Goal: Task Accomplishment & Management: Complete application form

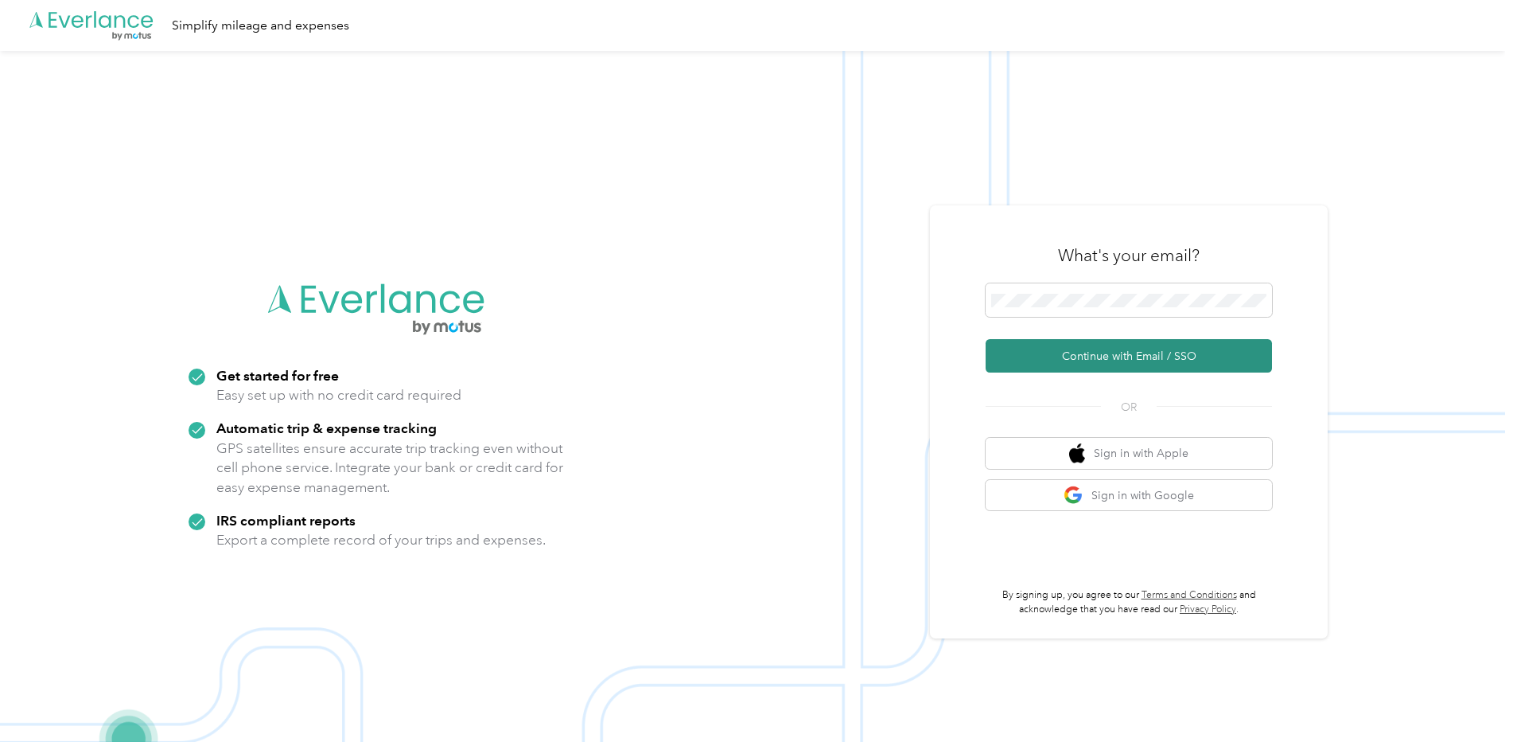
click at [1155, 345] on button "Continue with Email / SSO" at bounding box center [1129, 355] width 286 height 33
click at [1131, 355] on button "Continue with Email / SSO" at bounding box center [1129, 355] width 286 height 33
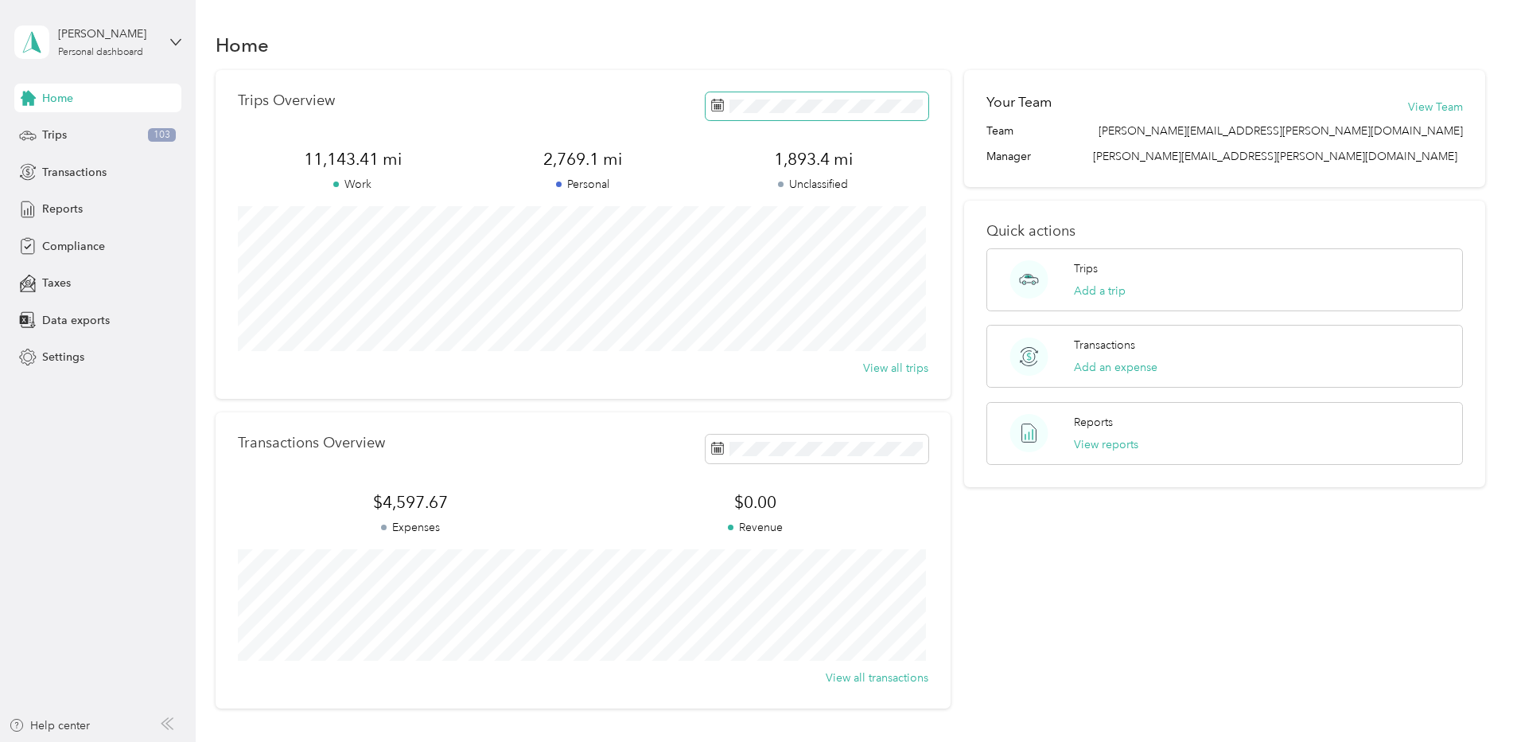
click at [711, 101] on icon at bounding box center [717, 105] width 13 height 13
click at [67, 206] on span "Reports" at bounding box center [62, 209] width 41 height 17
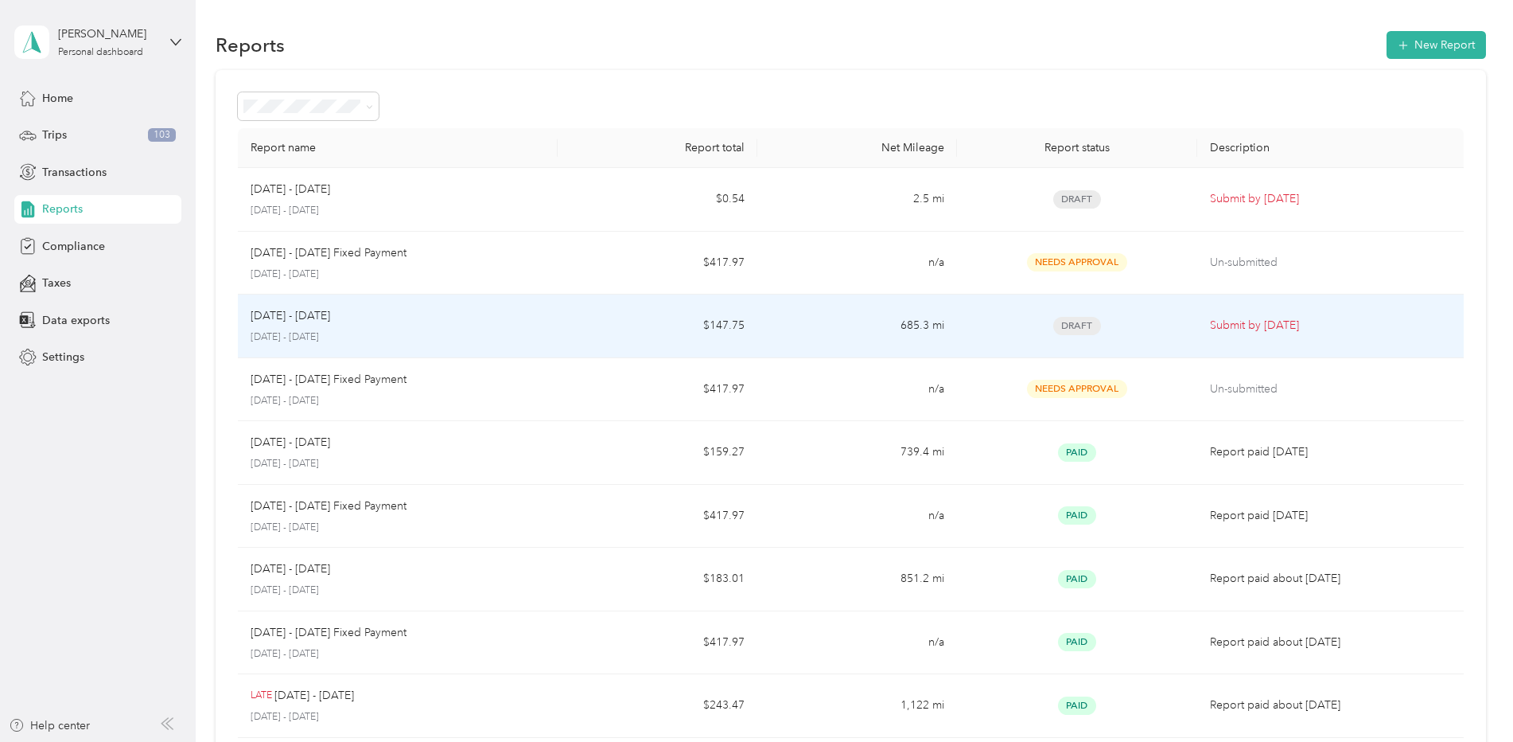
click at [1240, 325] on p "Submit by Oct. 4, 2025" at bounding box center [1330, 326] width 241 height 18
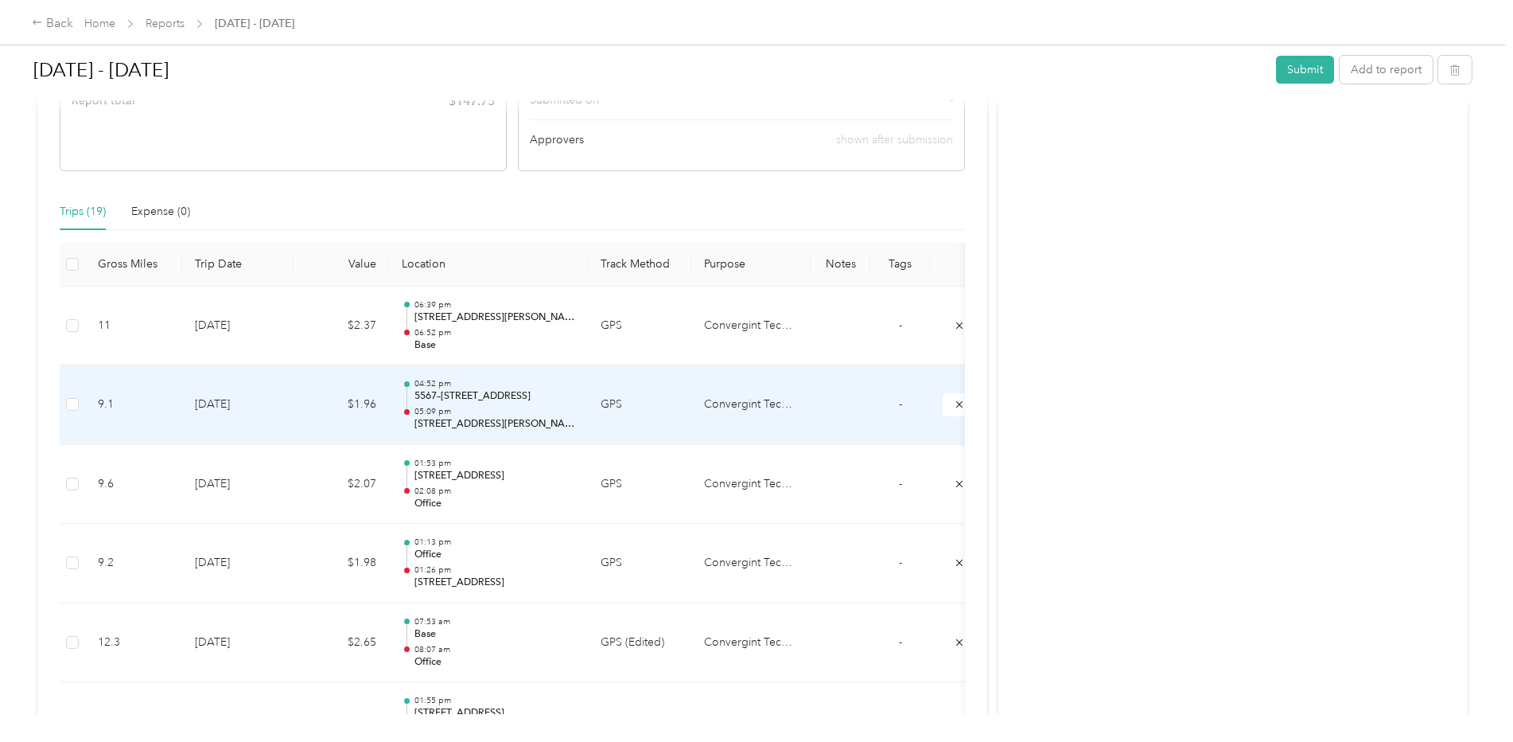
scroll to position [318, 0]
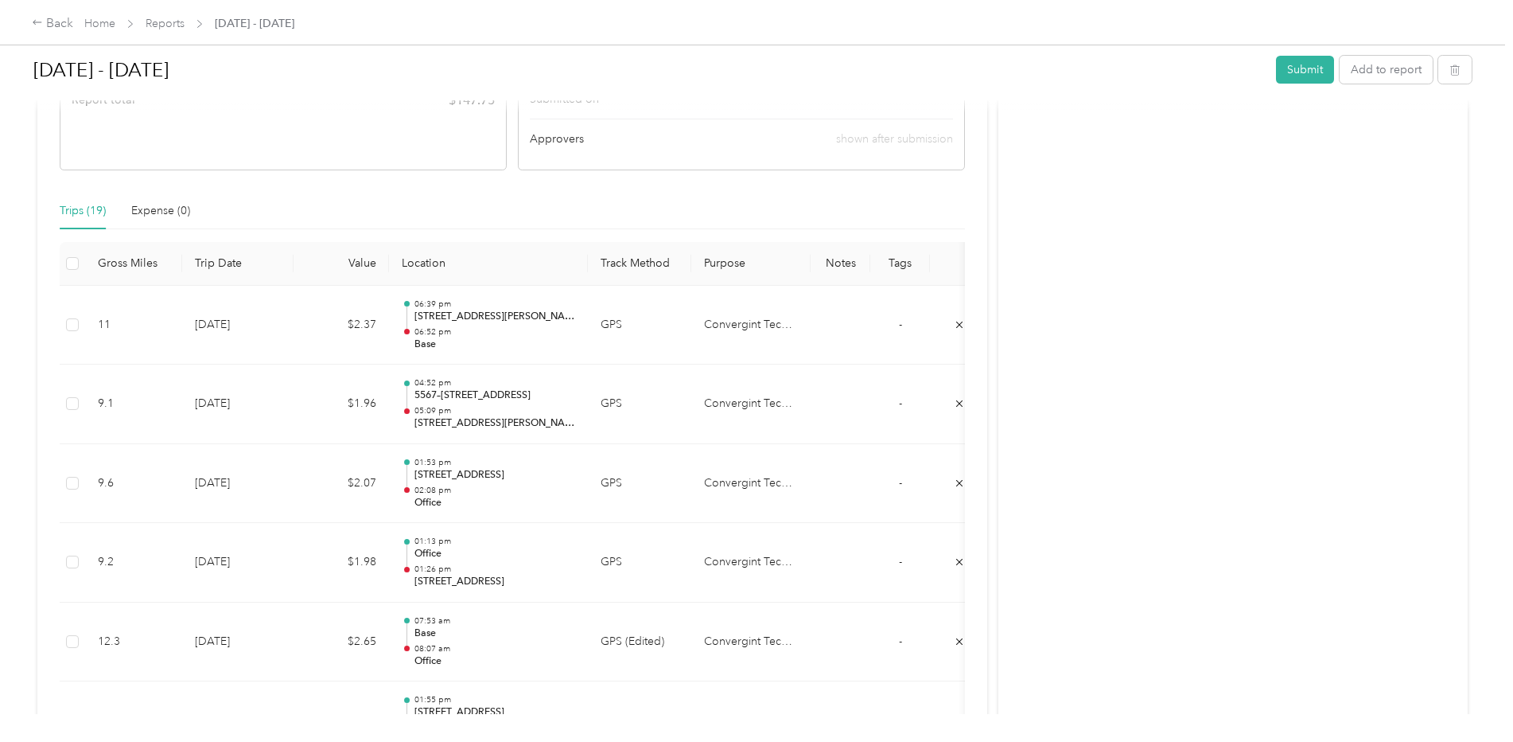
click at [76, 207] on div "Trips (19)" at bounding box center [83, 211] width 46 height 18
drag, startPoint x: 86, startPoint y: 215, endPoint x: 437, endPoint y: 208, distance: 351.0
click at [437, 208] on div "Trips (19) Expense (0)" at bounding box center [512, 211] width 905 height 37
click at [72, 216] on div "Trips (19)" at bounding box center [83, 211] width 46 height 18
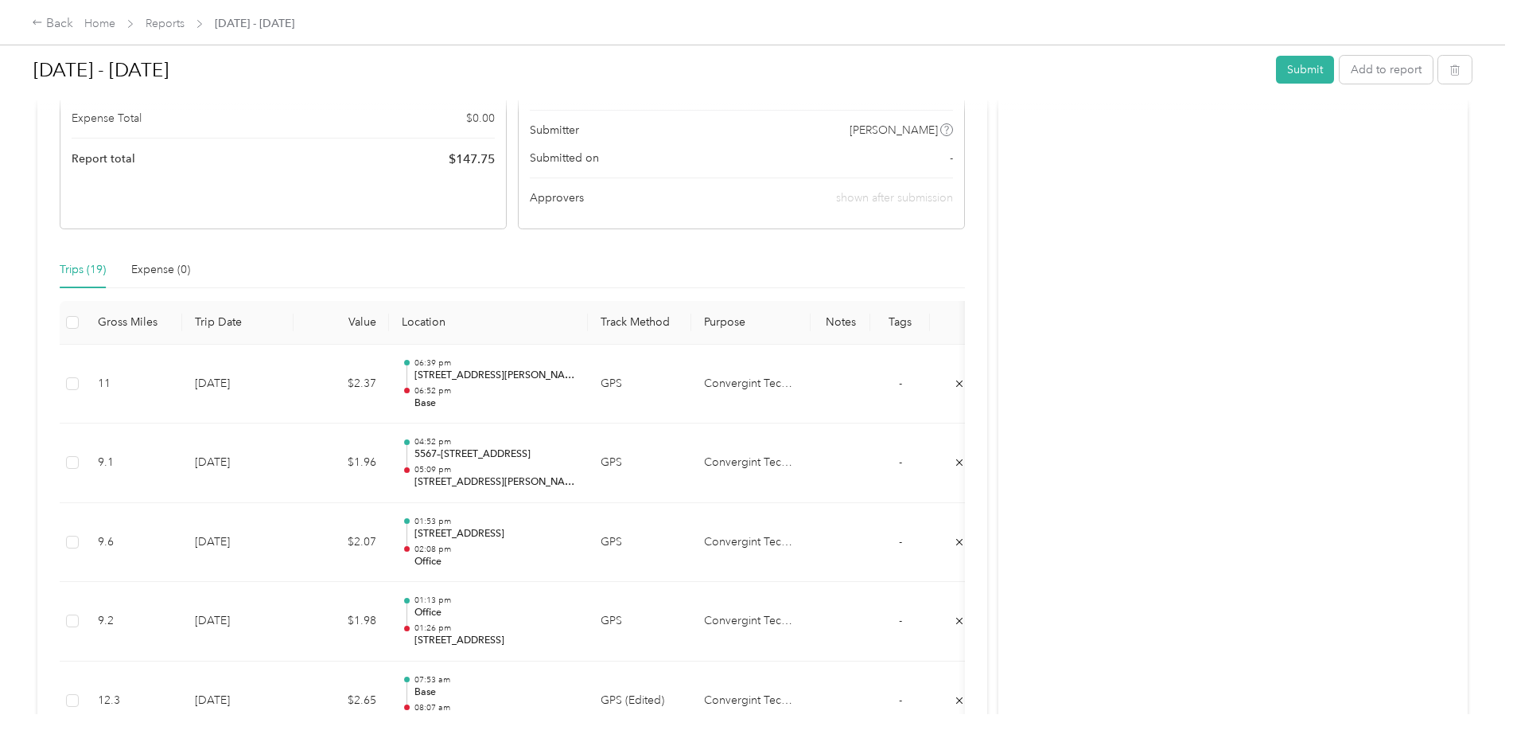
scroll to position [0, 0]
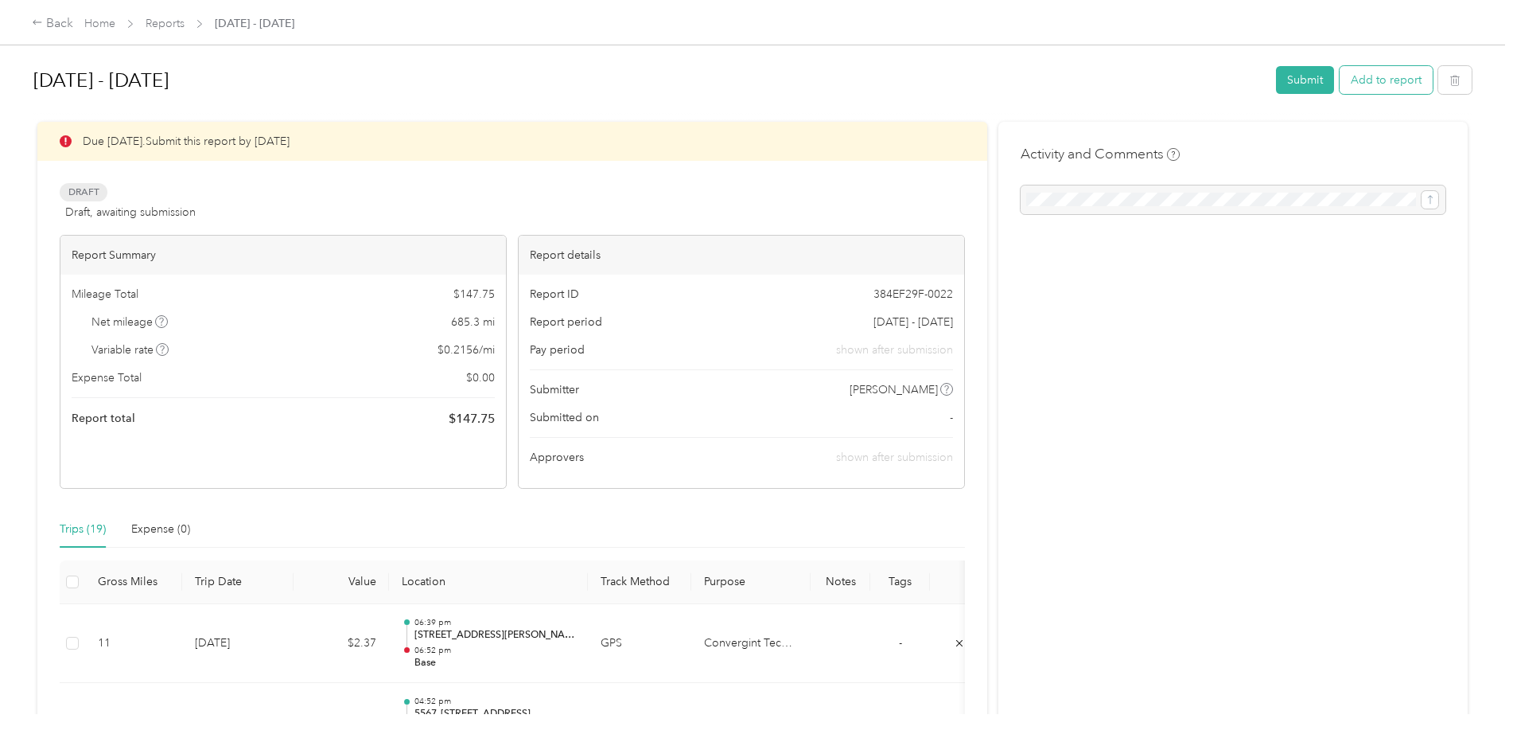
click at [1392, 74] on button "Add to report" at bounding box center [1386, 80] width 93 height 28
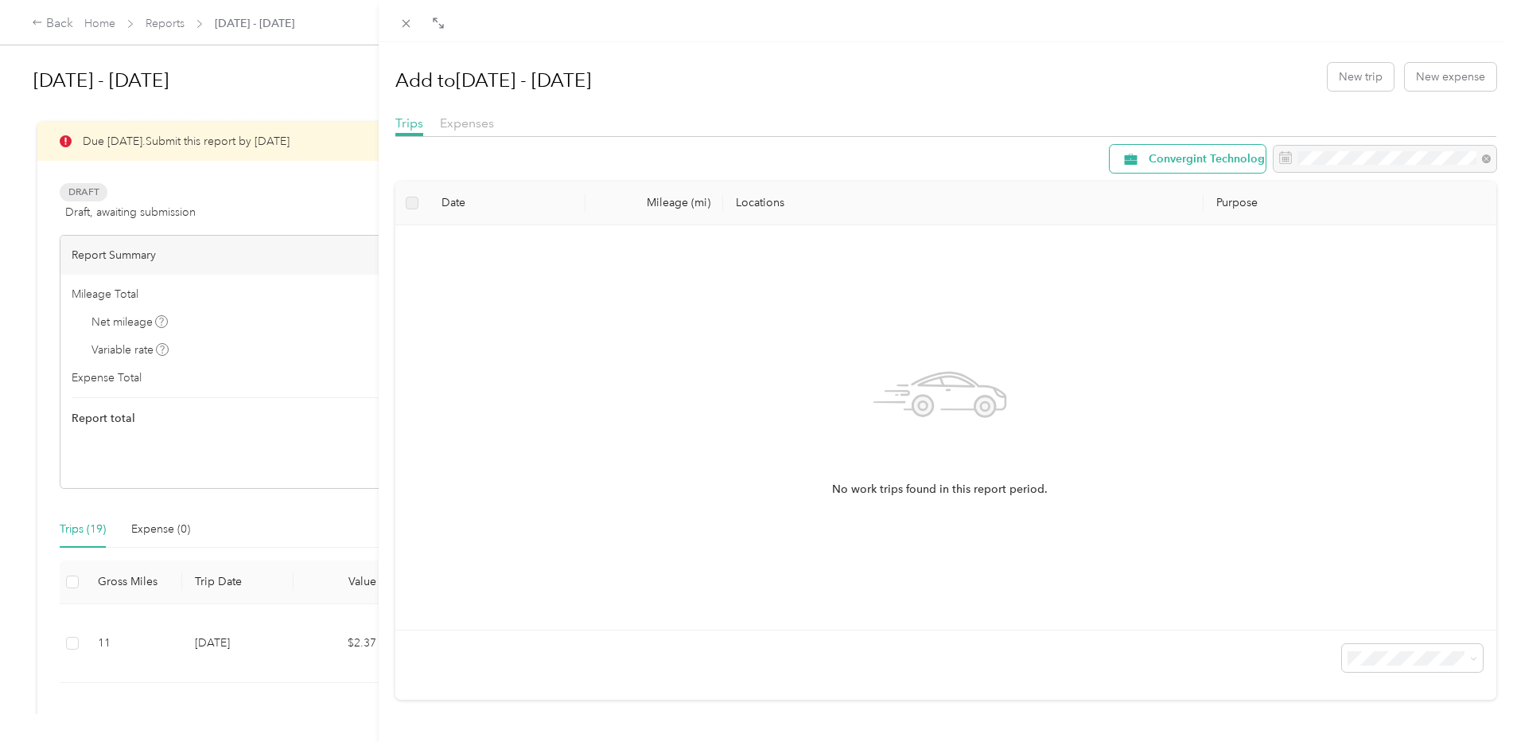
click at [1211, 158] on span "Convergint Technologies" at bounding box center [1214, 159] width 130 height 11
click at [1164, 212] on span "Unclassified" at bounding box center [1212, 216] width 150 height 17
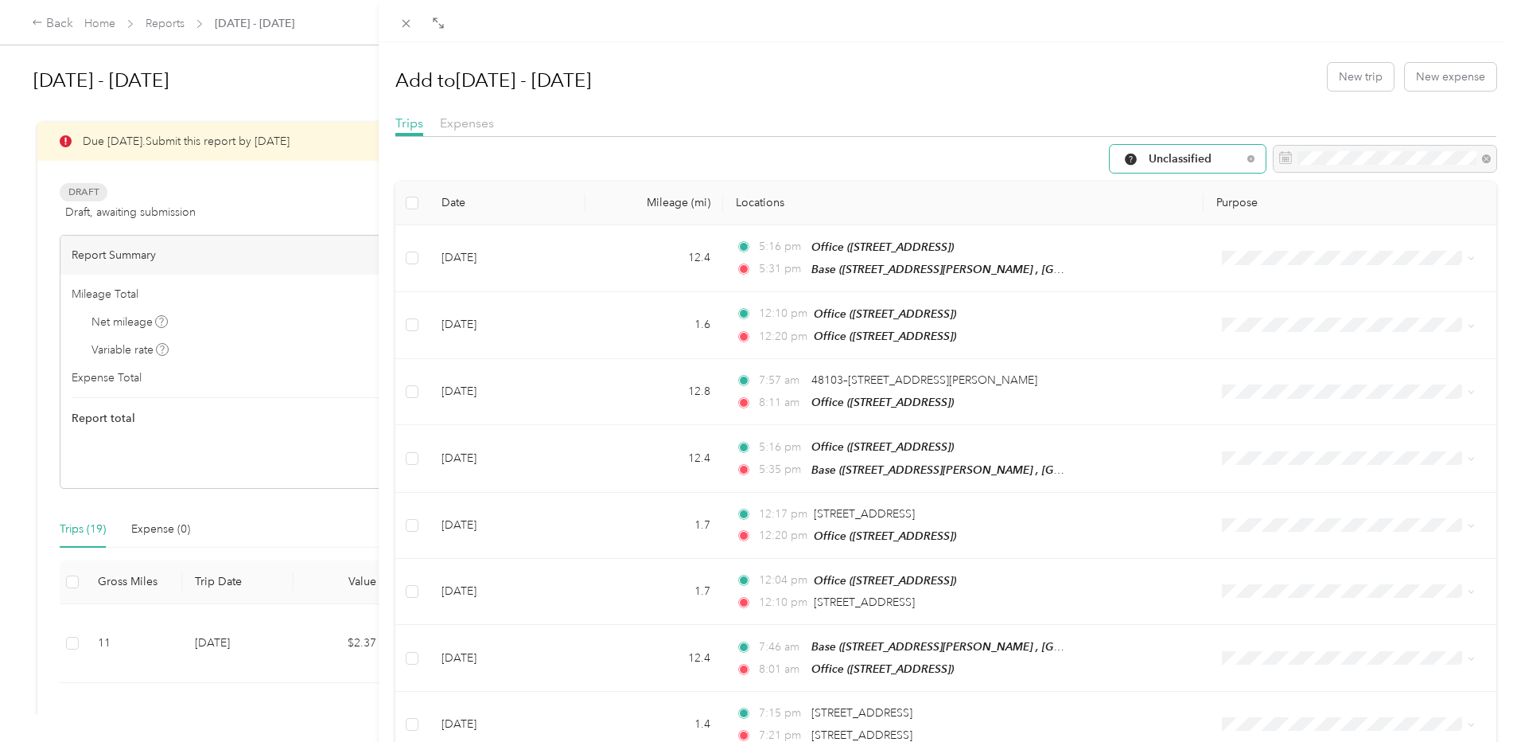
click at [1149, 159] on span "Unclassified" at bounding box center [1195, 159] width 93 height 11
click at [1161, 187] on span "All Purposes" at bounding box center [1202, 188] width 130 height 17
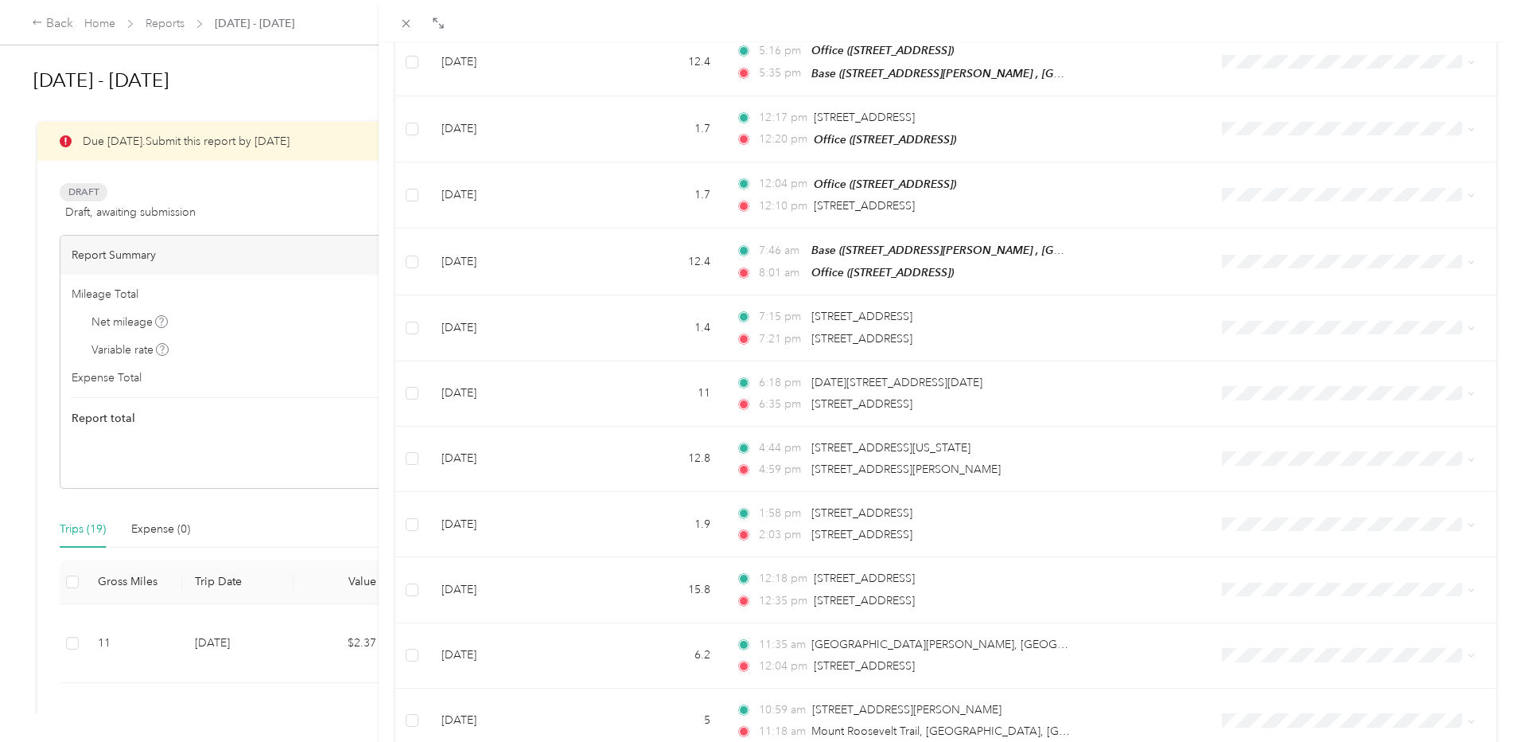
scroll to position [1177, 0]
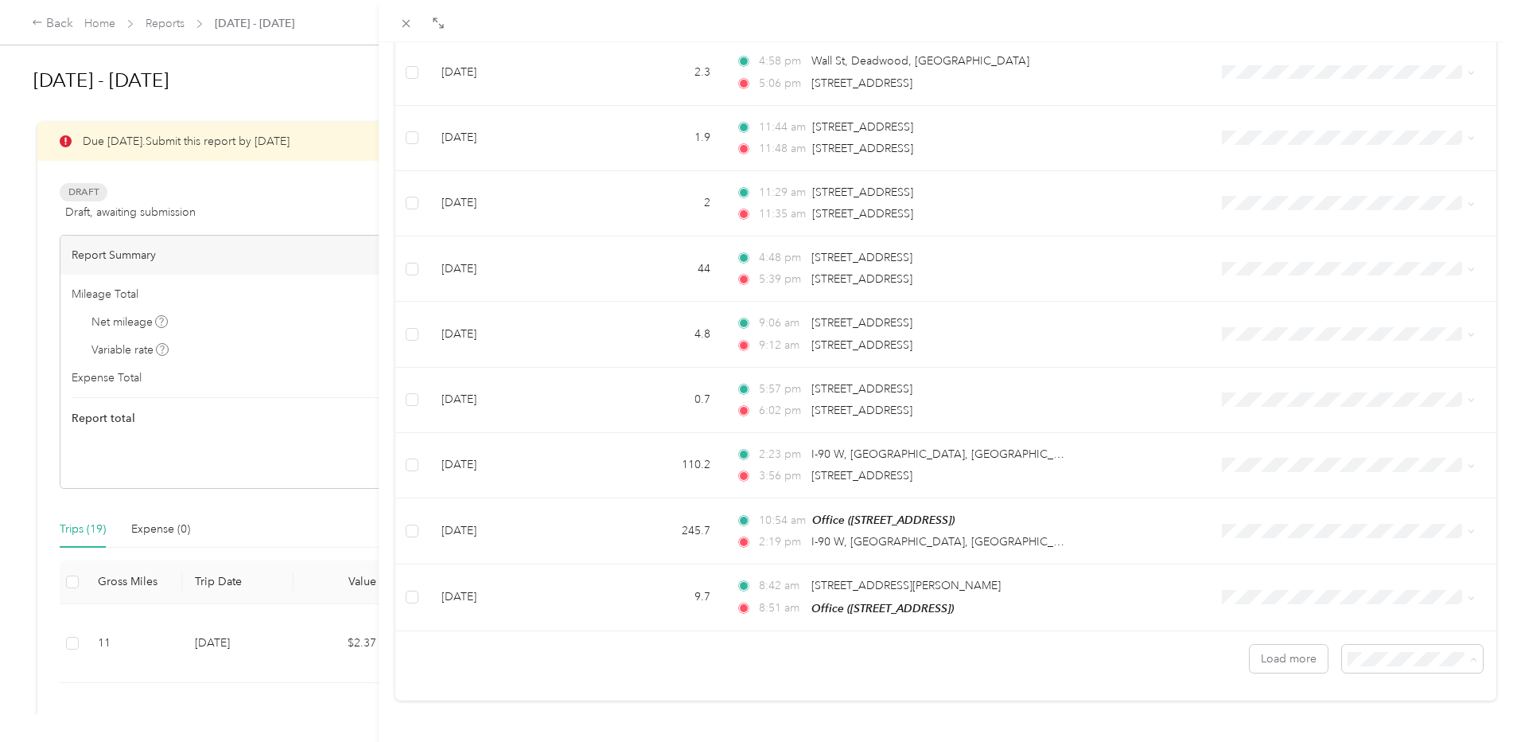
click at [1357, 612] on span "100 per load" at bounding box center [1374, 617] width 65 height 14
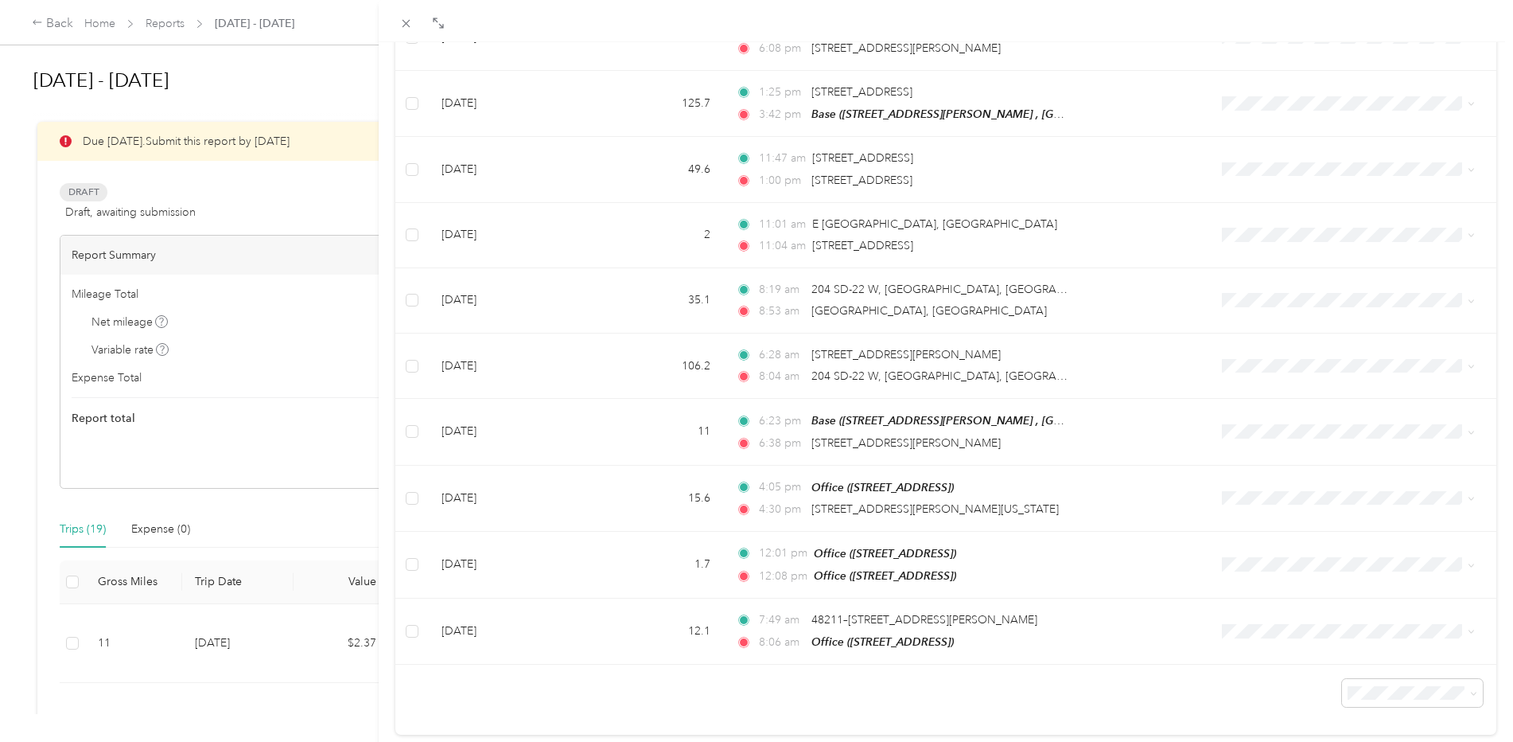
scroll to position [3729, 0]
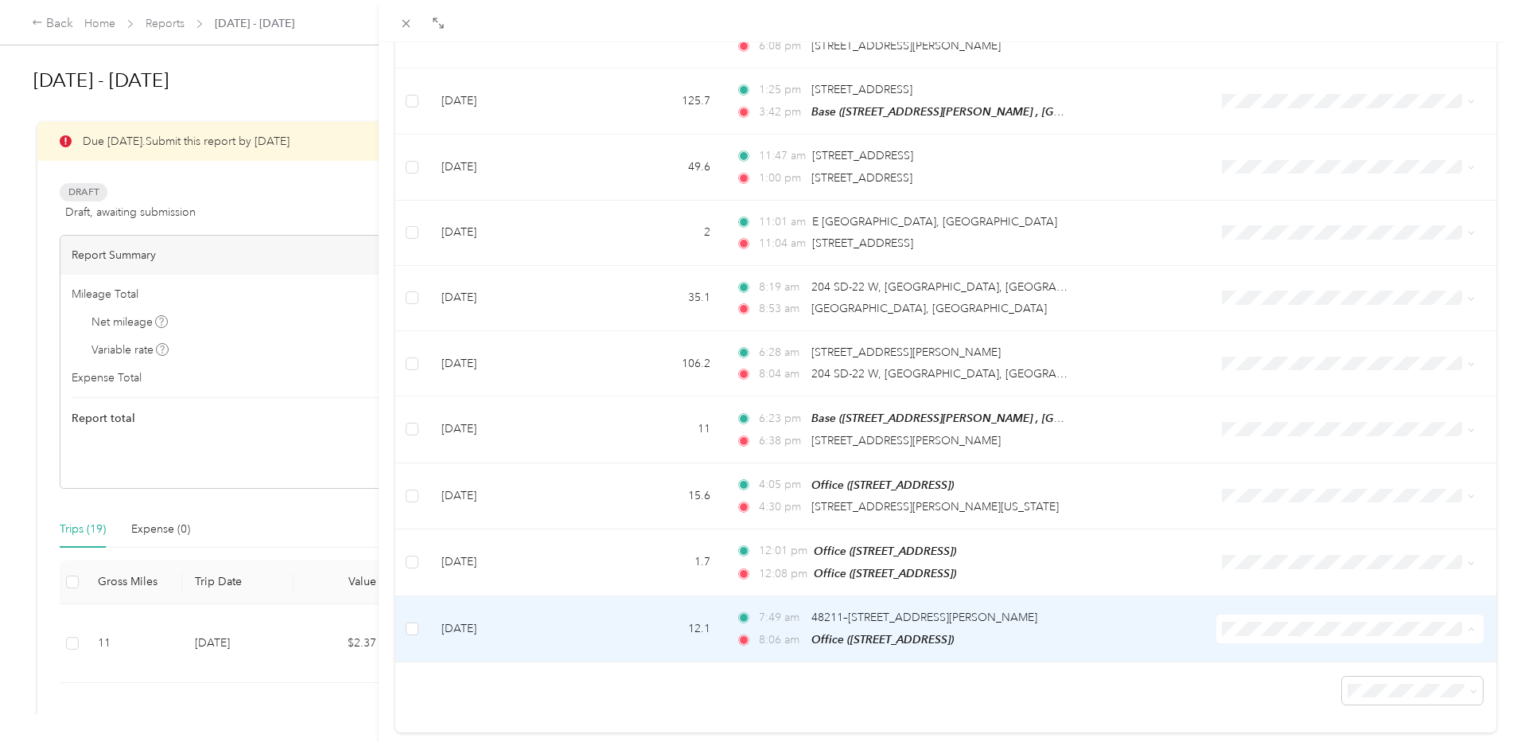
click at [1264, 647] on li "Personal" at bounding box center [1341, 643] width 264 height 28
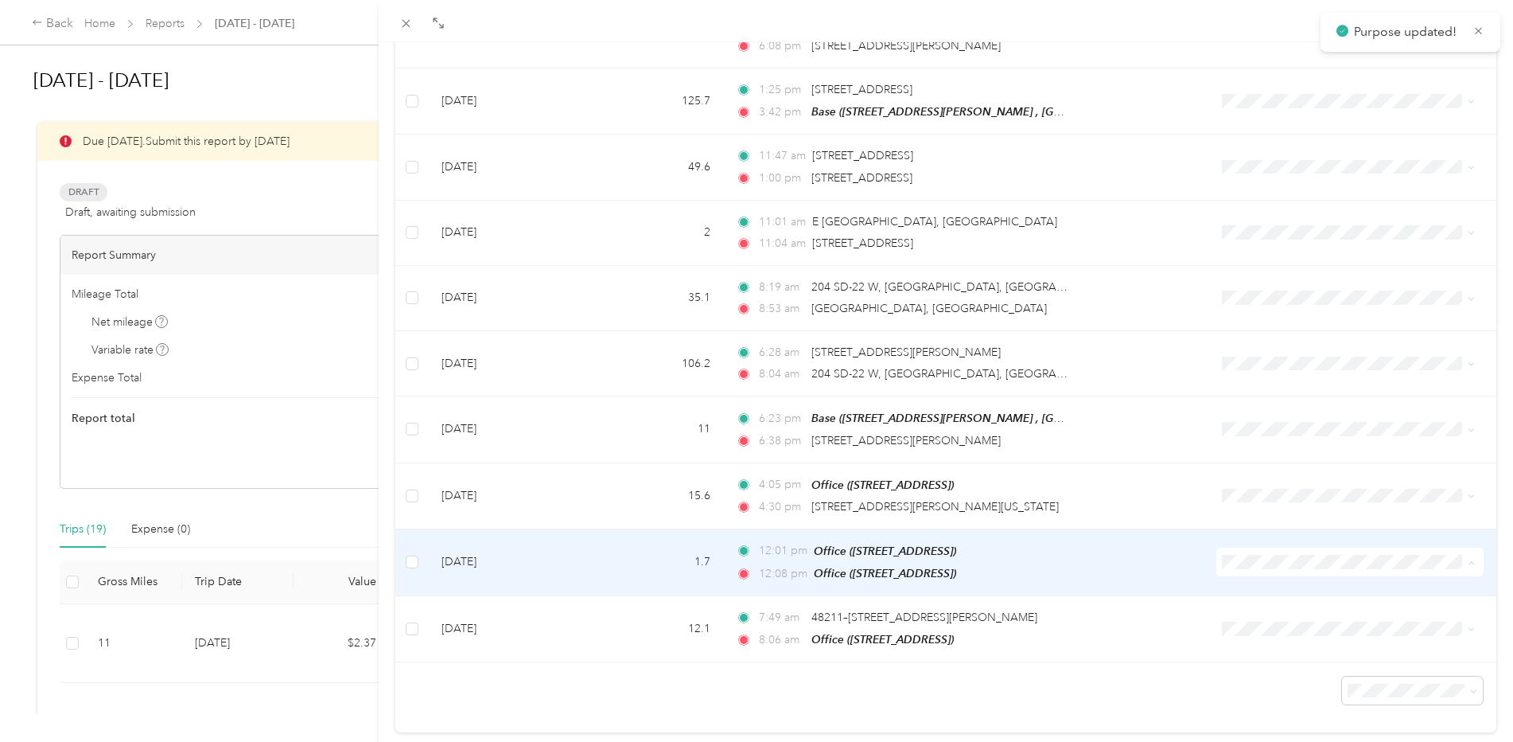
click at [1251, 574] on span "Personal" at bounding box center [1354, 577] width 213 height 17
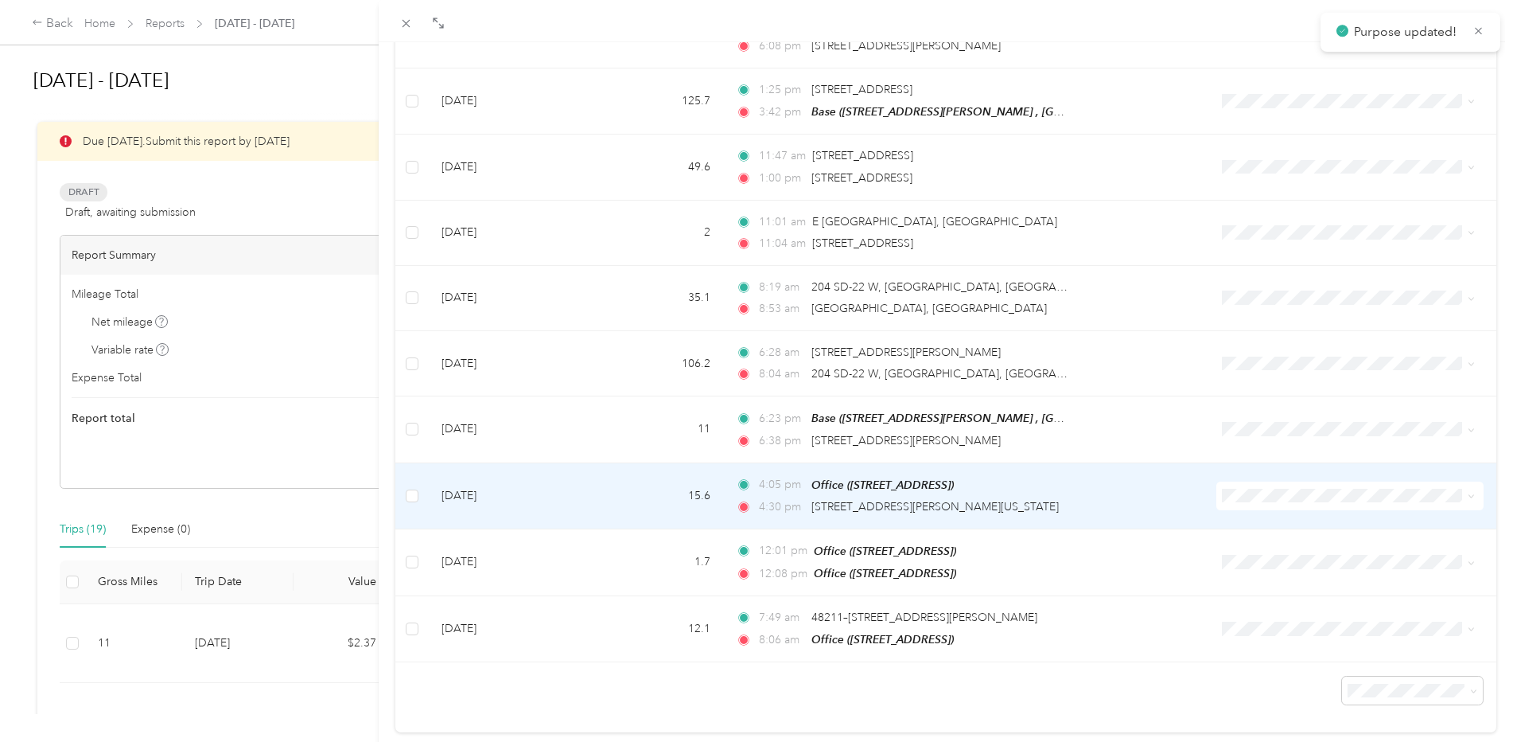
click at [1252, 512] on li "Personal" at bounding box center [1341, 511] width 264 height 28
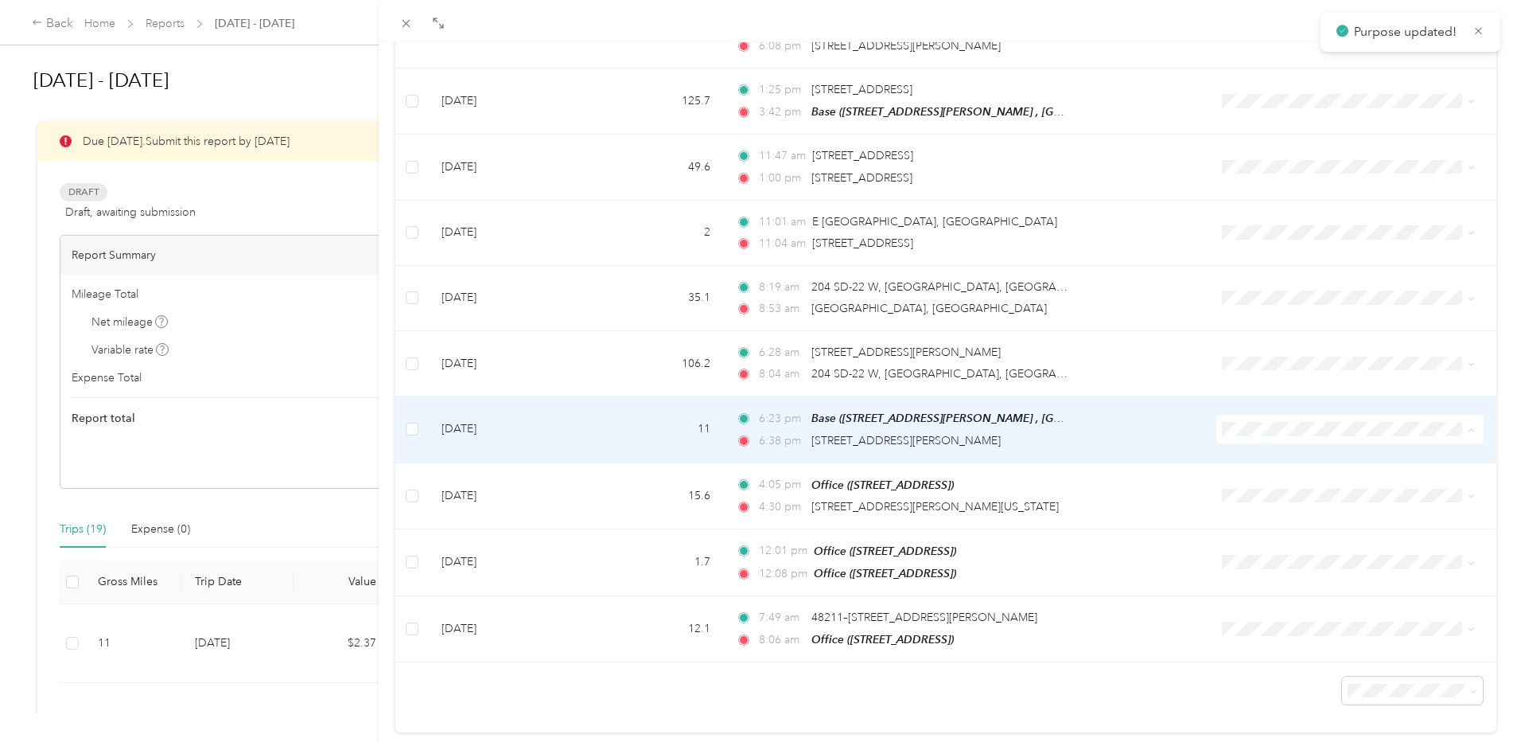
click at [1278, 447] on span "Personal" at bounding box center [1354, 446] width 213 height 17
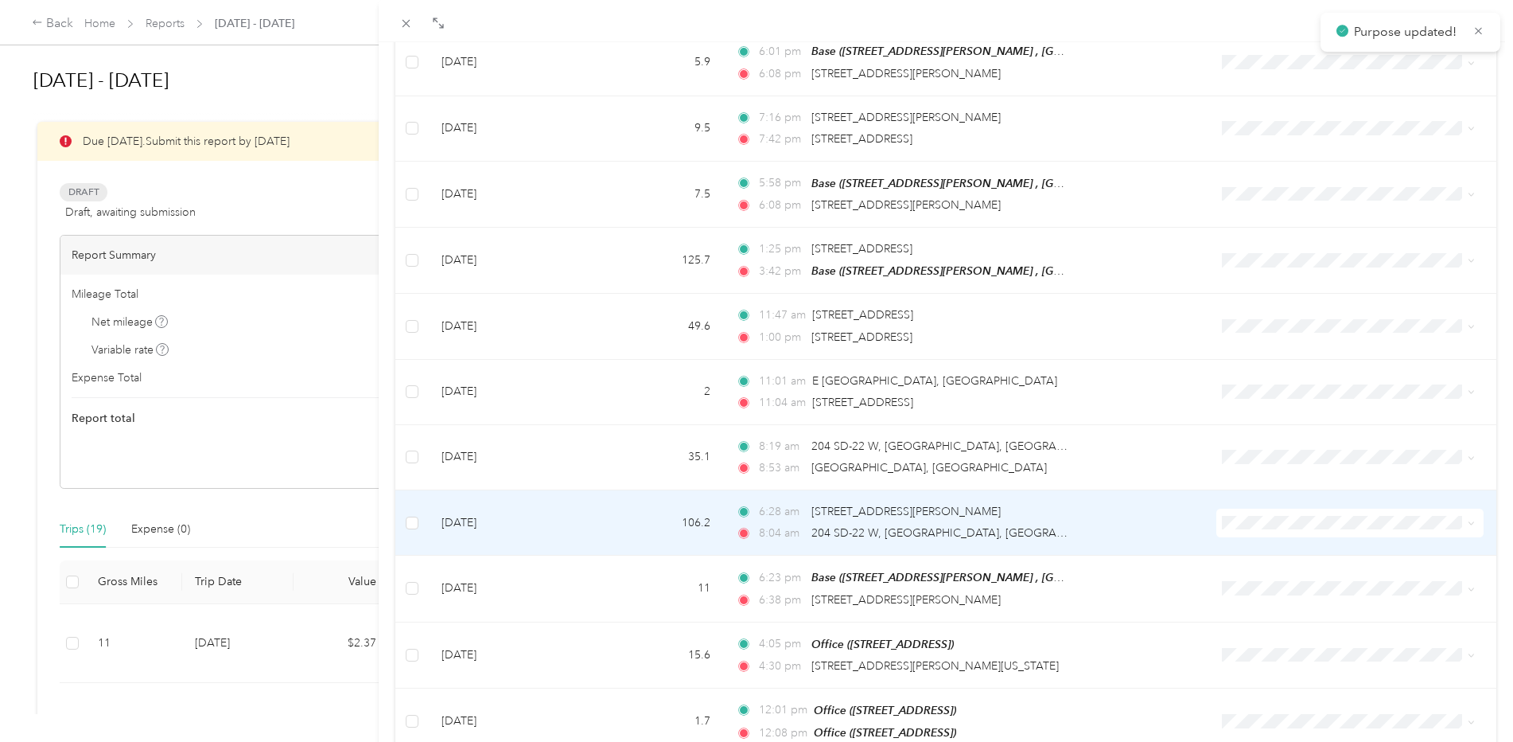
scroll to position [3491, 0]
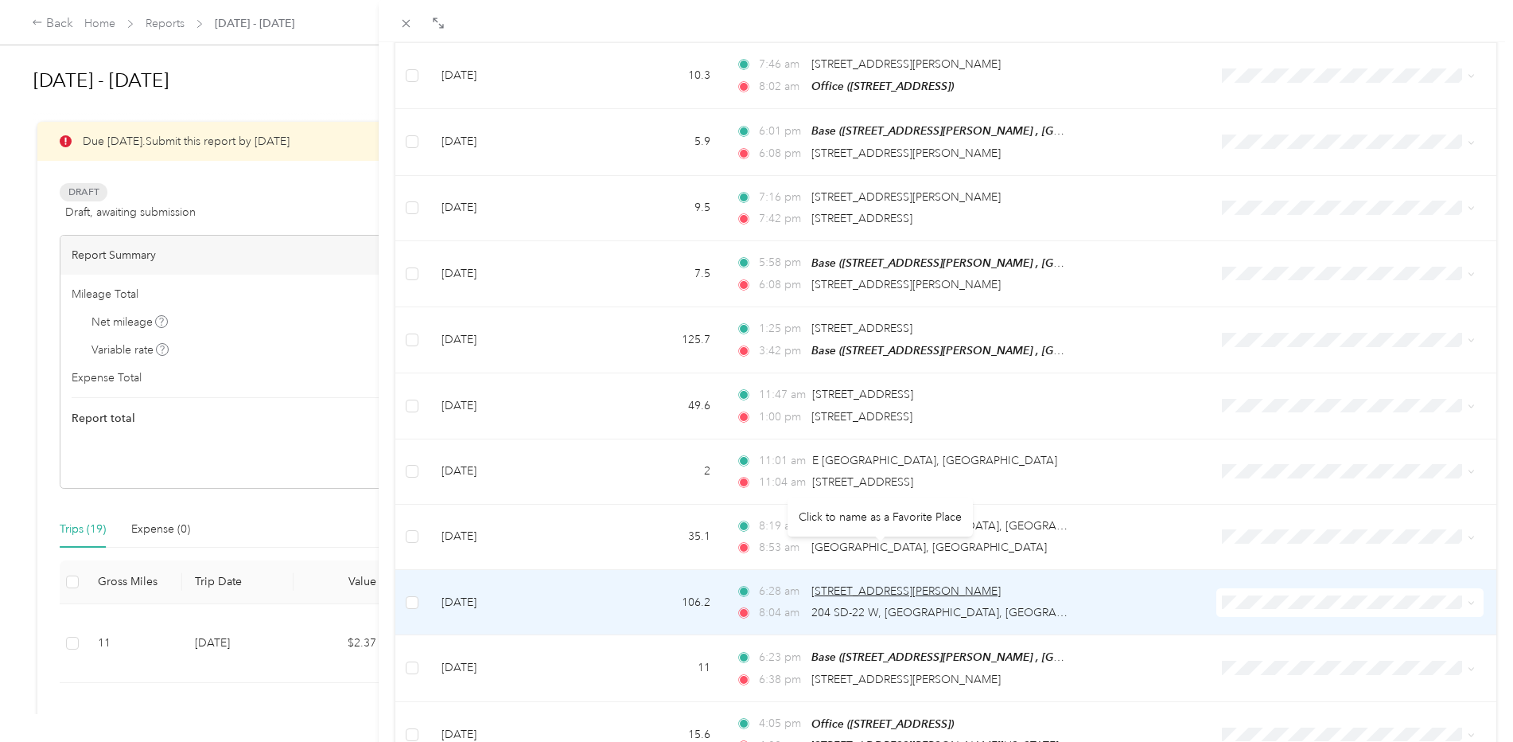
click at [909, 584] on span "[STREET_ADDRESS][PERSON_NAME]" at bounding box center [906, 591] width 189 height 14
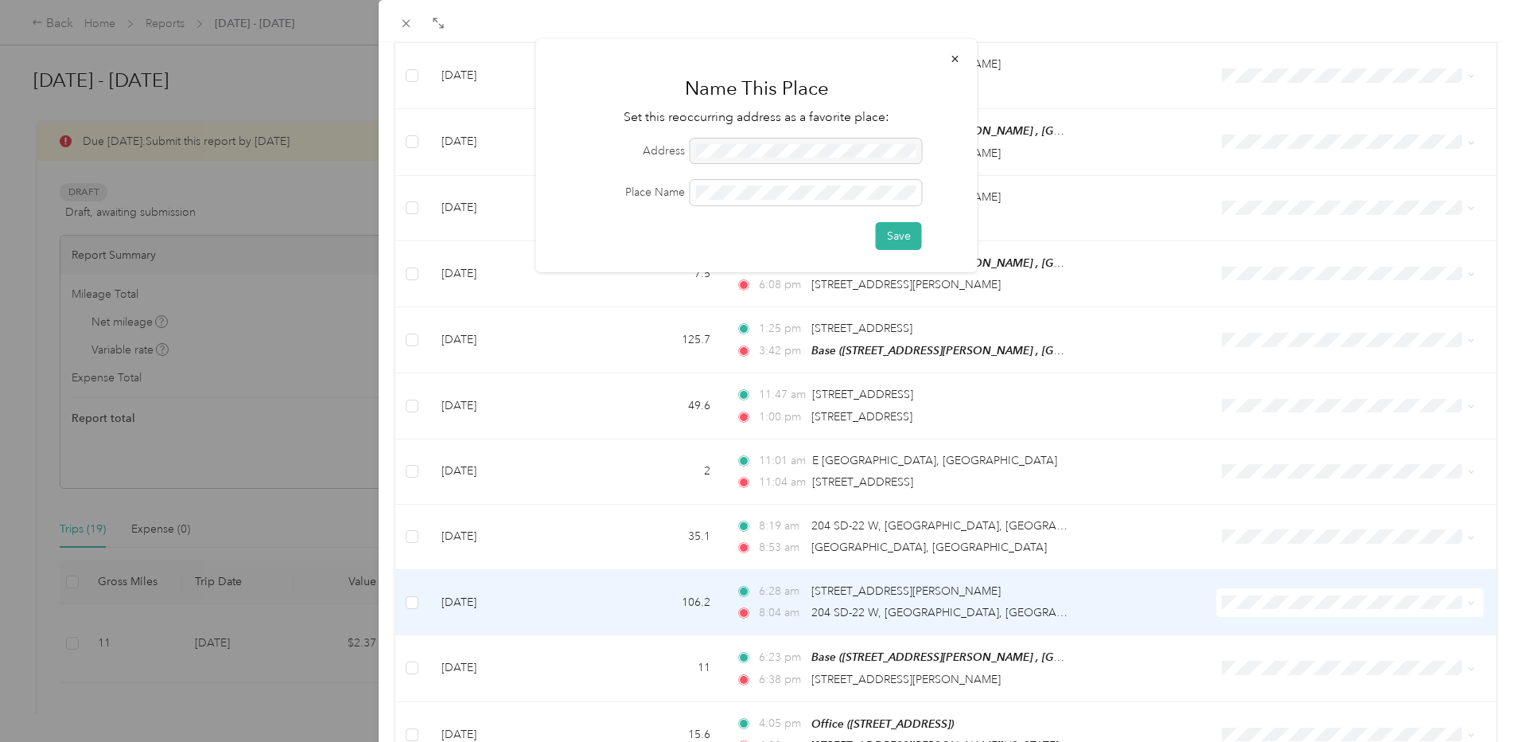
click at [1124, 570] on td "6:28 am 48015 258th St, Brandon, SD 8:04 am 204 SD-22 W, Clear Lake, SD" at bounding box center [963, 602] width 481 height 65
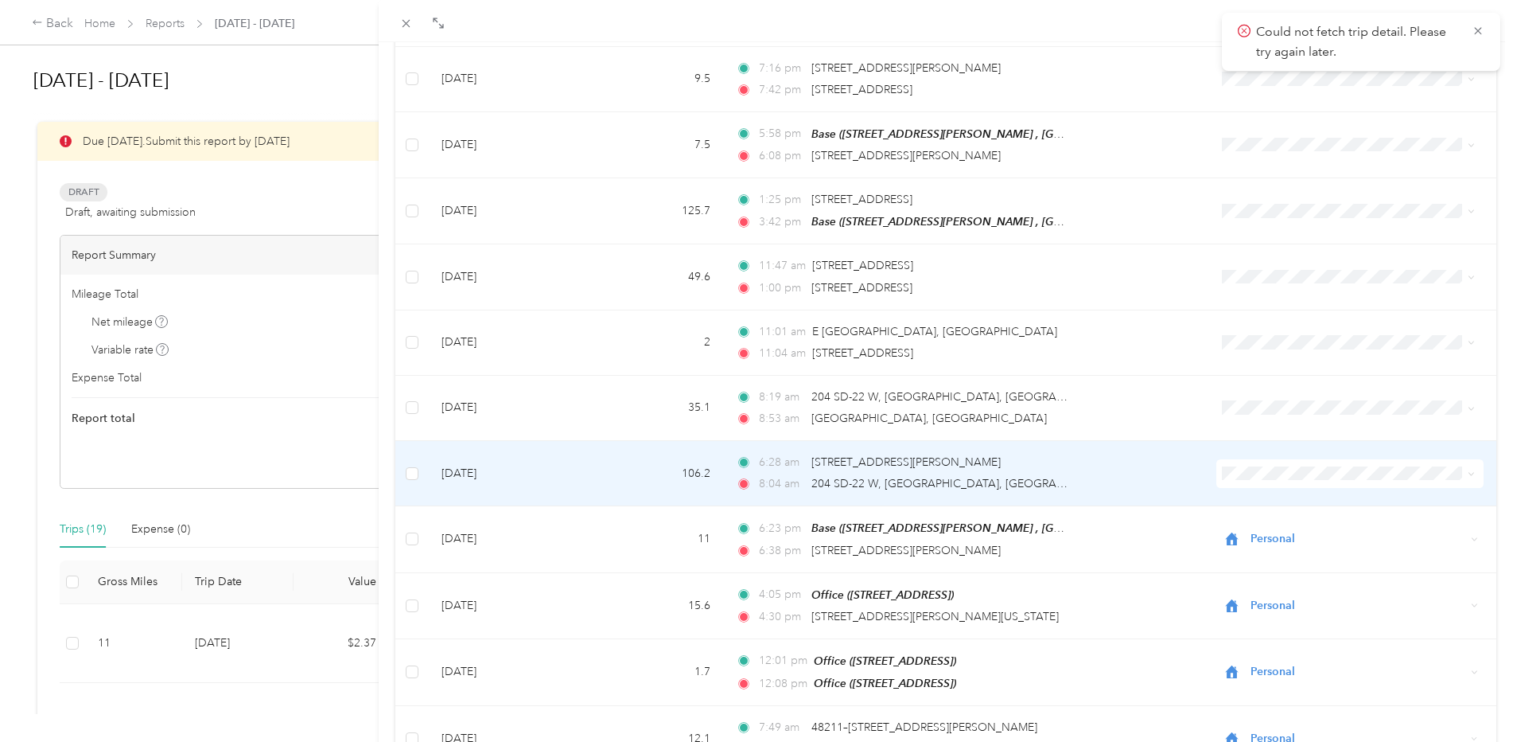
scroll to position [3650, 0]
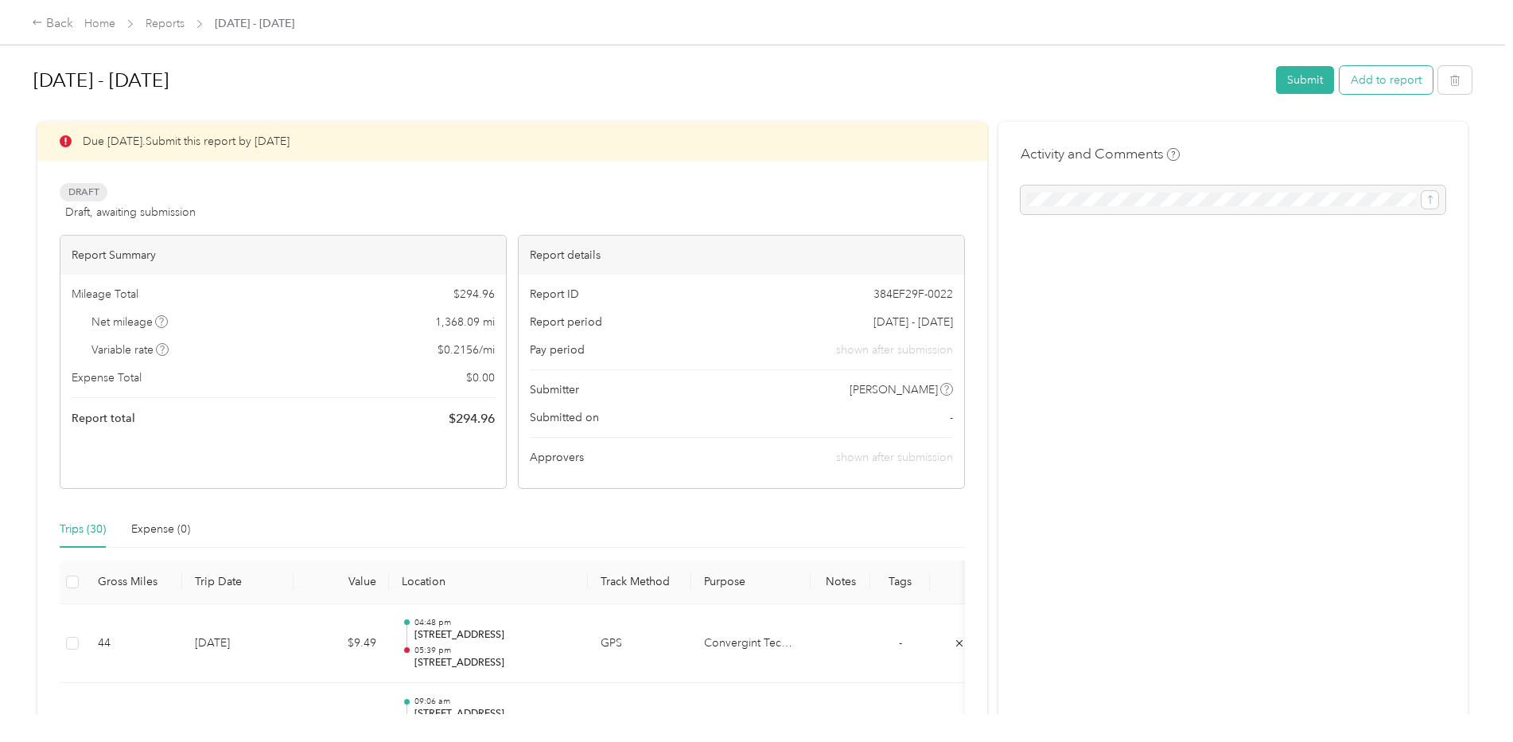
click at [1377, 72] on button "Add to report" at bounding box center [1386, 80] width 93 height 28
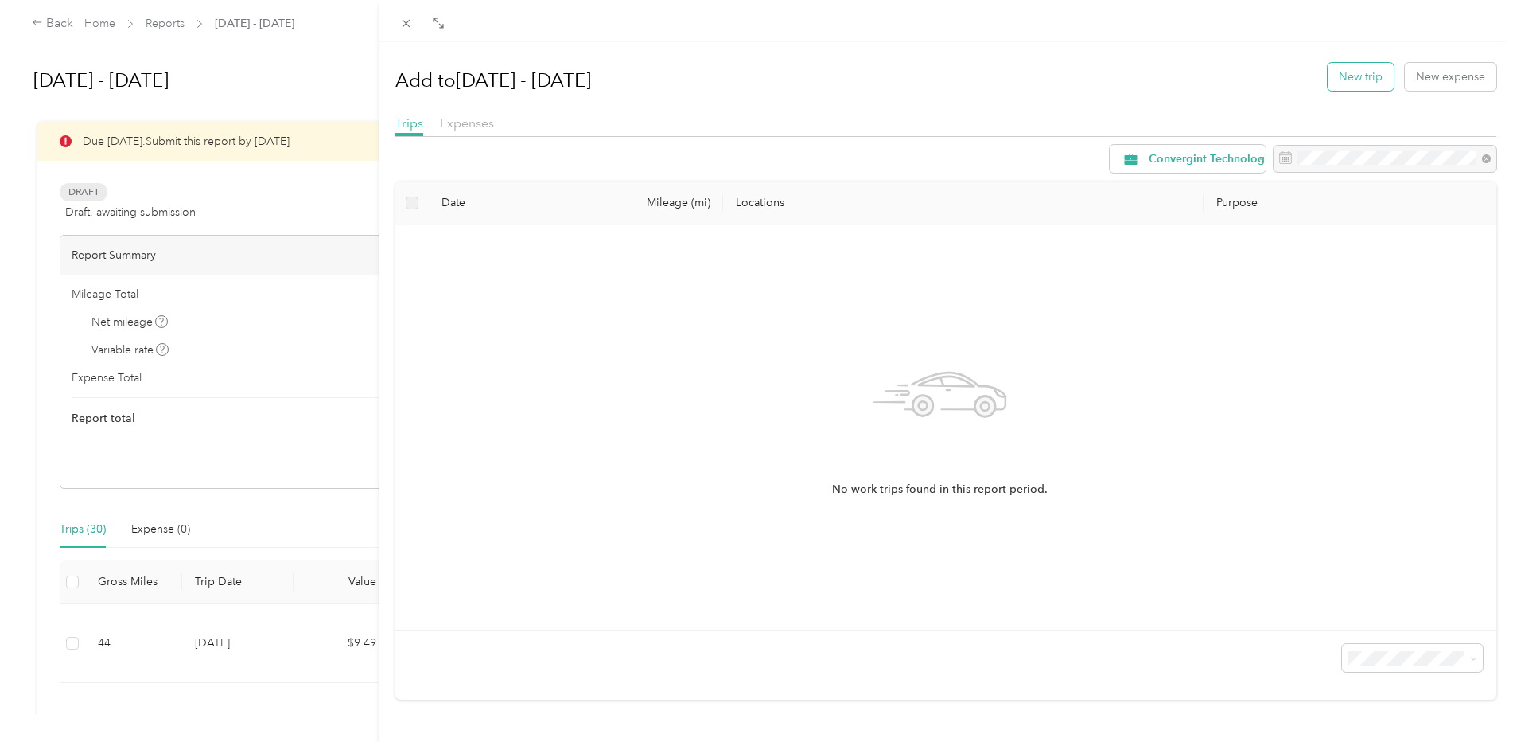
click at [1339, 76] on button "New trip" at bounding box center [1361, 77] width 66 height 28
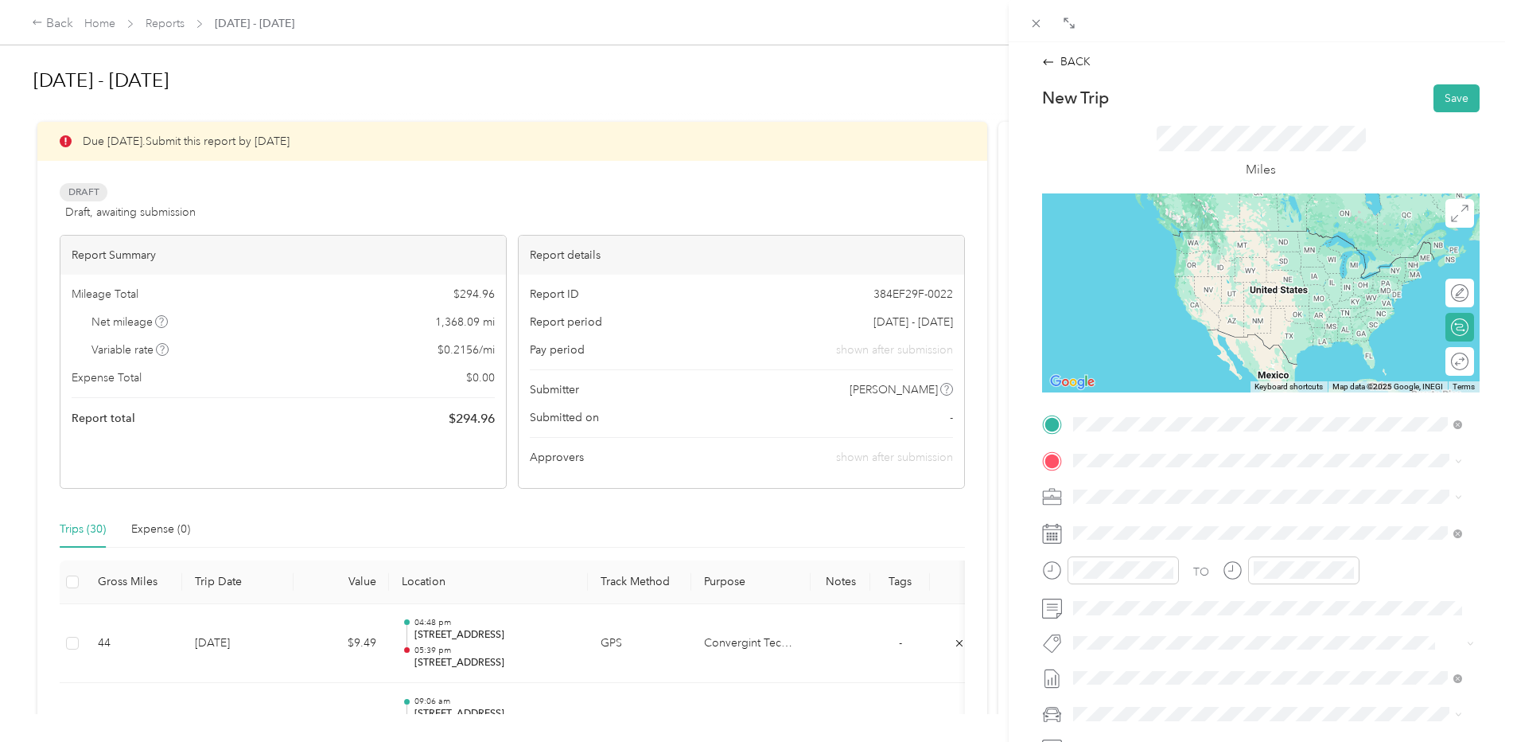
click at [1155, 484] on span "[STREET_ADDRESS][US_STATE]" at bounding box center [1183, 481] width 159 height 14
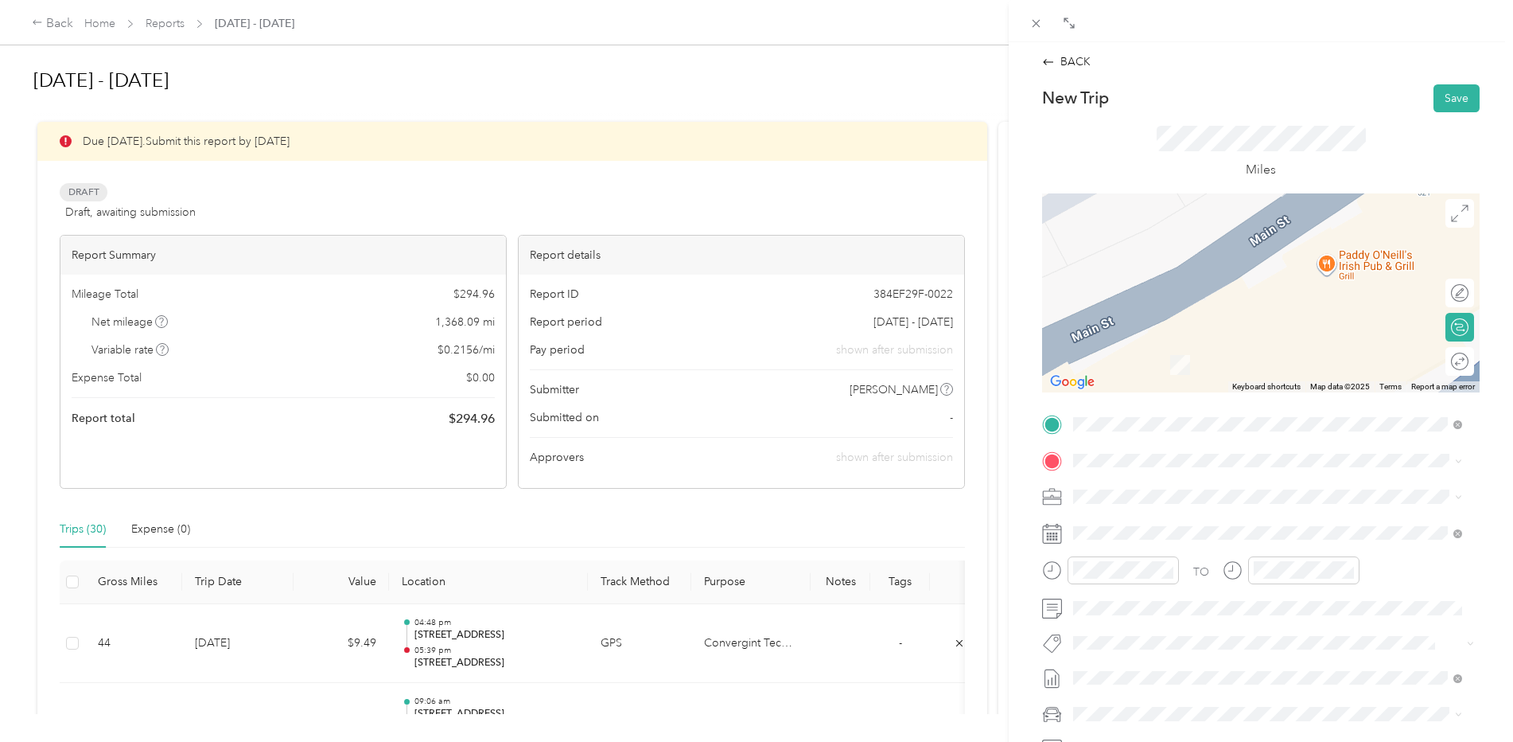
click at [1132, 520] on span "[STREET_ADDRESS][PERSON_NAME][US_STATE]" at bounding box center [1227, 515] width 247 height 14
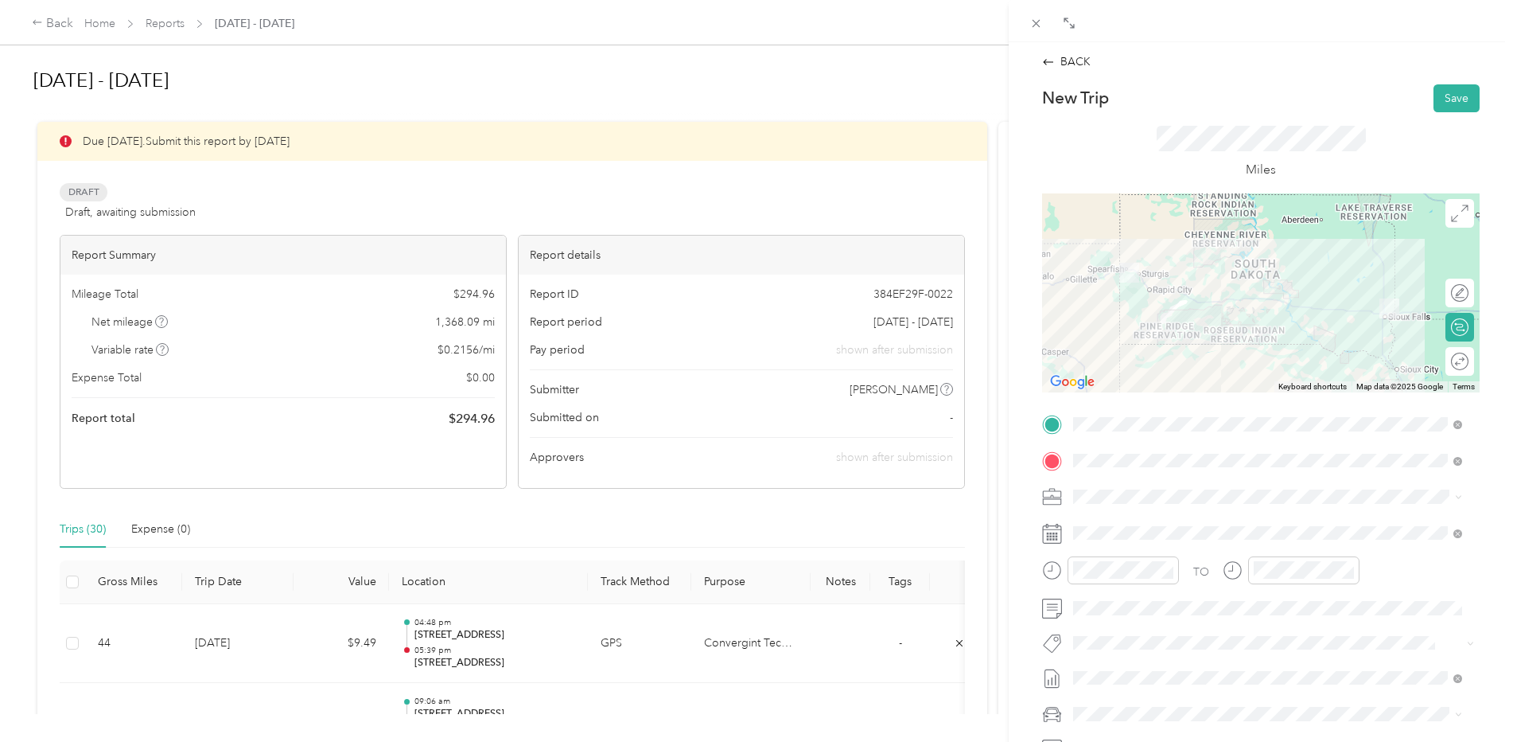
click at [1052, 534] on icon at bounding box center [1052, 534] width 20 height 20
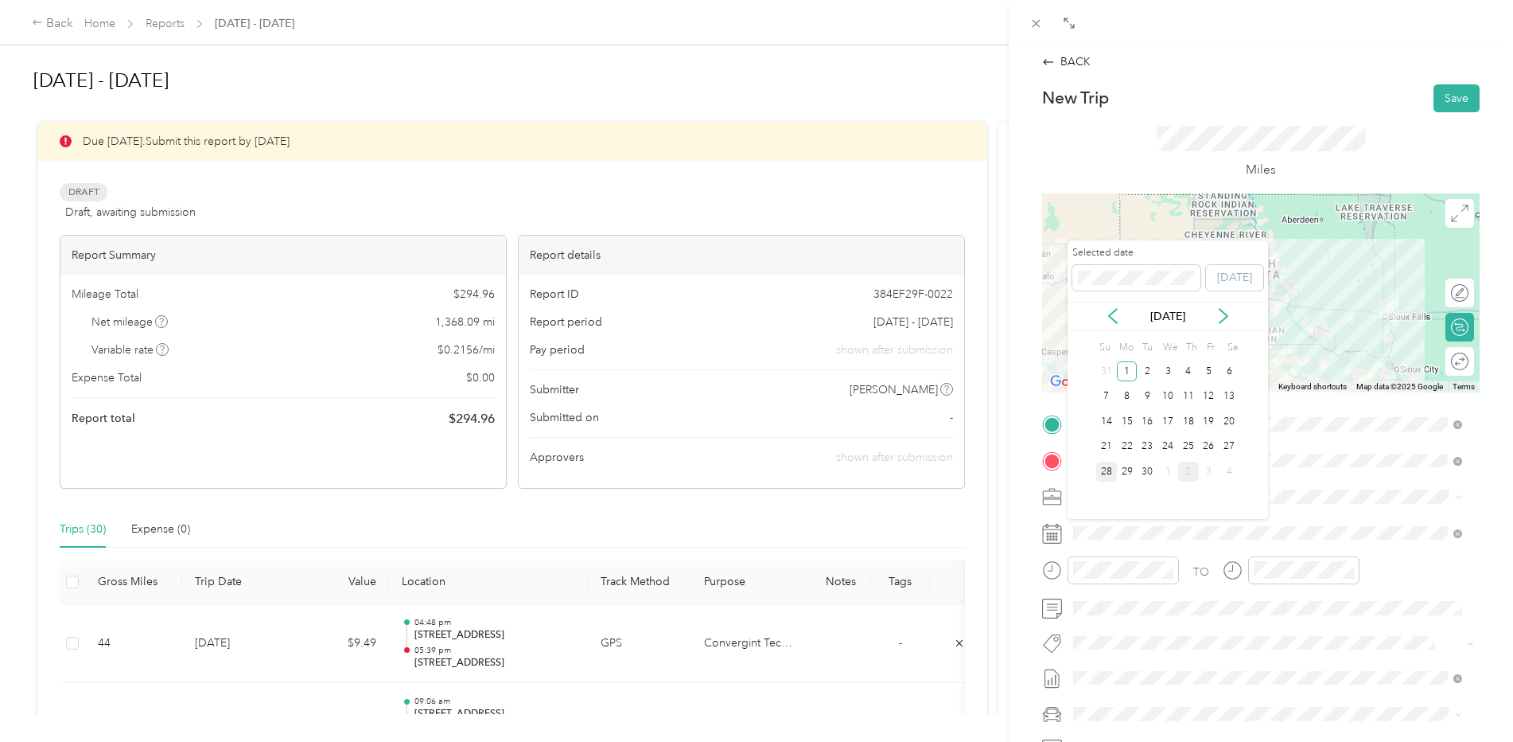
click at [1105, 469] on div "28" at bounding box center [1106, 471] width 21 height 20
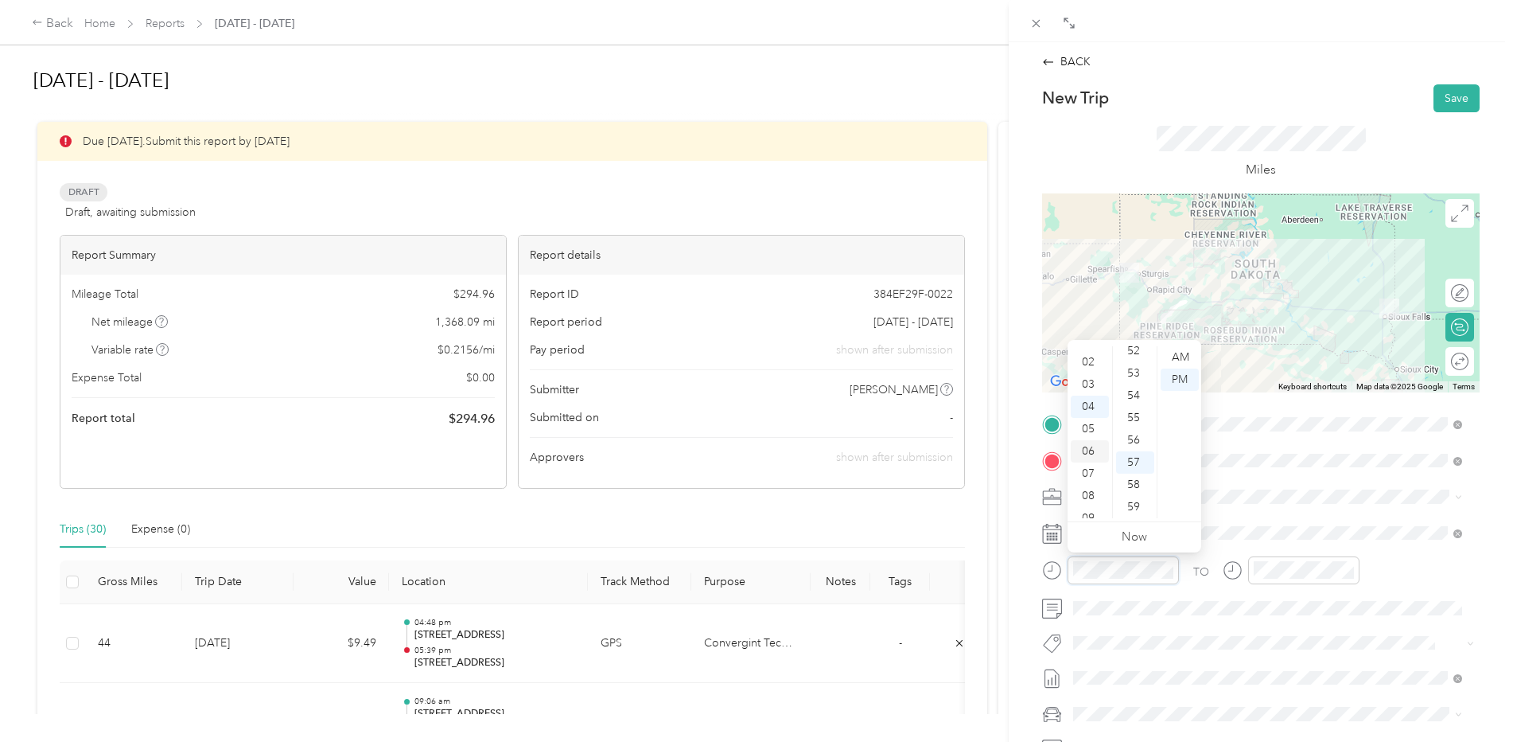
scroll to position [80, 0]
click at [1091, 477] on div "09" at bounding box center [1090, 478] width 38 height 22
click at [1182, 352] on div "AM" at bounding box center [1180, 357] width 38 height 22
click at [1180, 354] on div "AM" at bounding box center [1180, 357] width 38 height 22
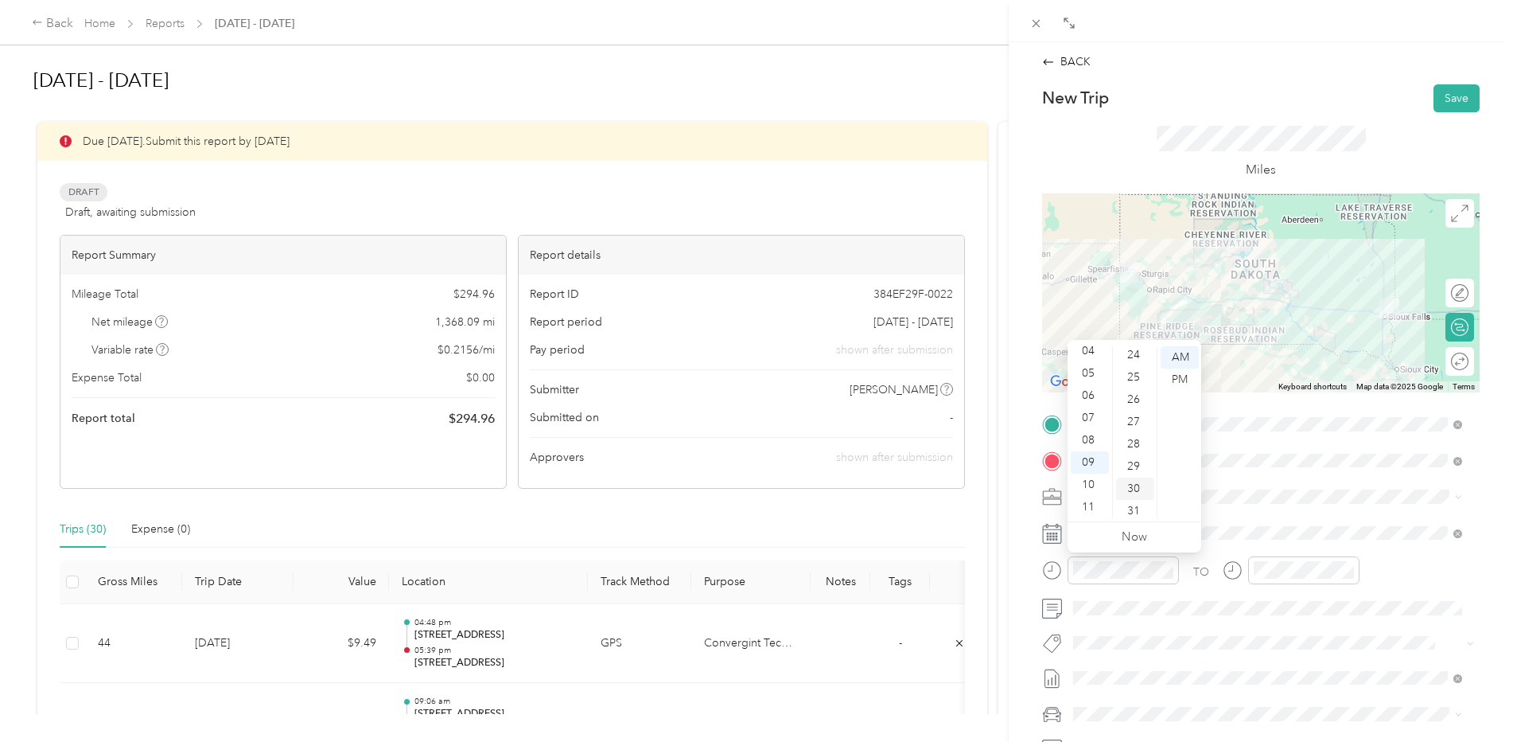
scroll to position [528, 0]
click at [1142, 494] on div "30" at bounding box center [1135, 497] width 38 height 22
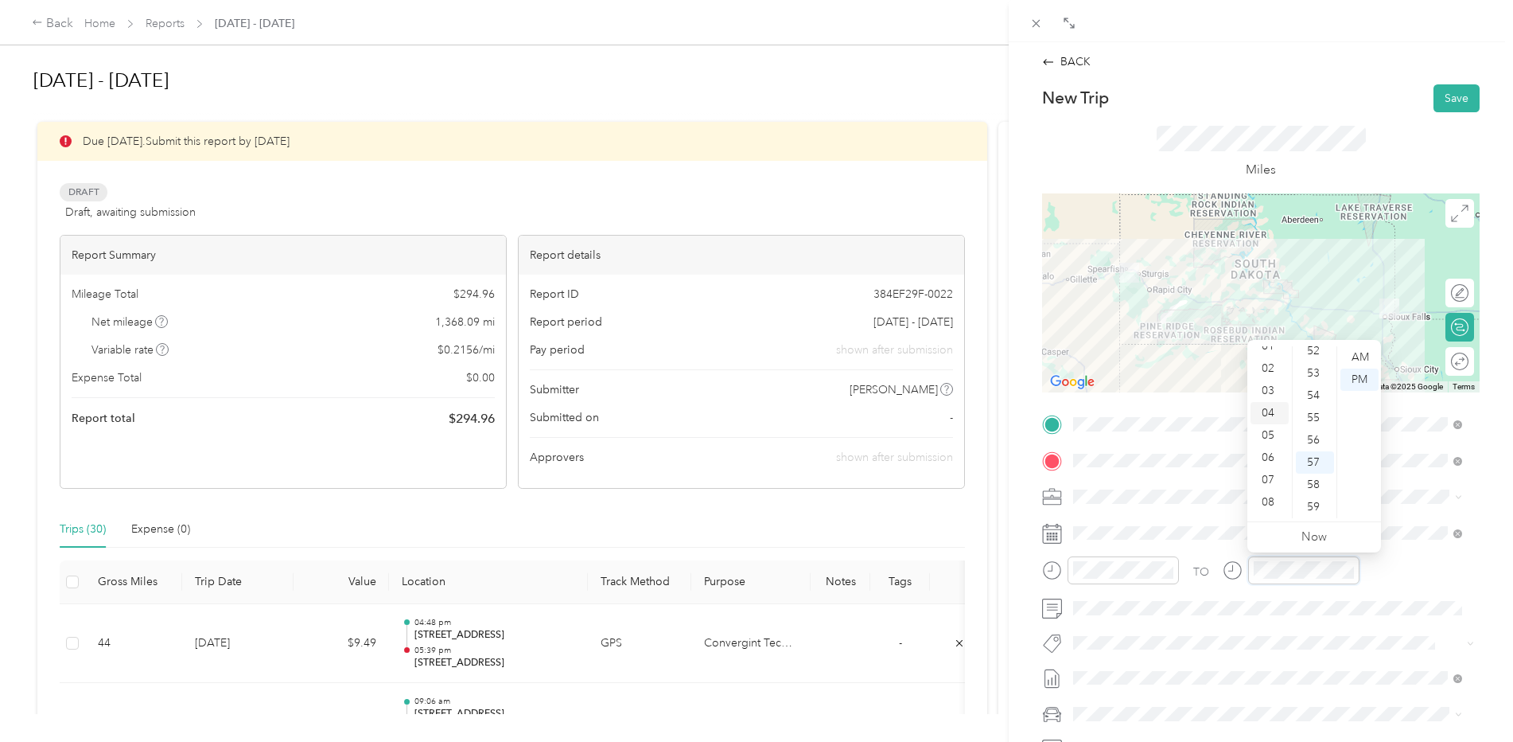
scroll to position [10, 0]
click at [1269, 414] on div "03" at bounding box center [1270, 414] width 38 height 22
click at [1318, 464] on div "50" at bounding box center [1315, 465] width 38 height 22
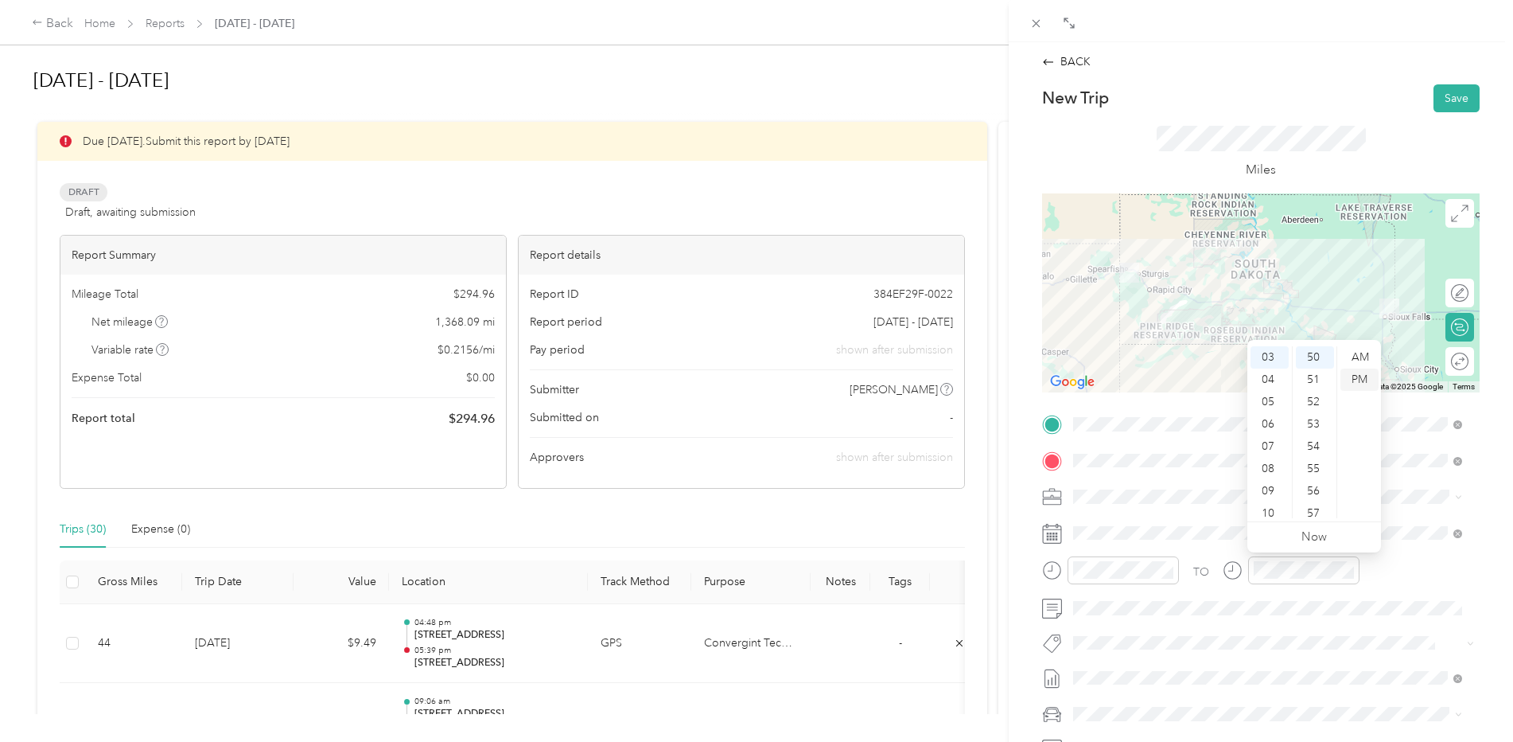
click at [1361, 372] on div "PM" at bounding box center [1360, 379] width 38 height 22
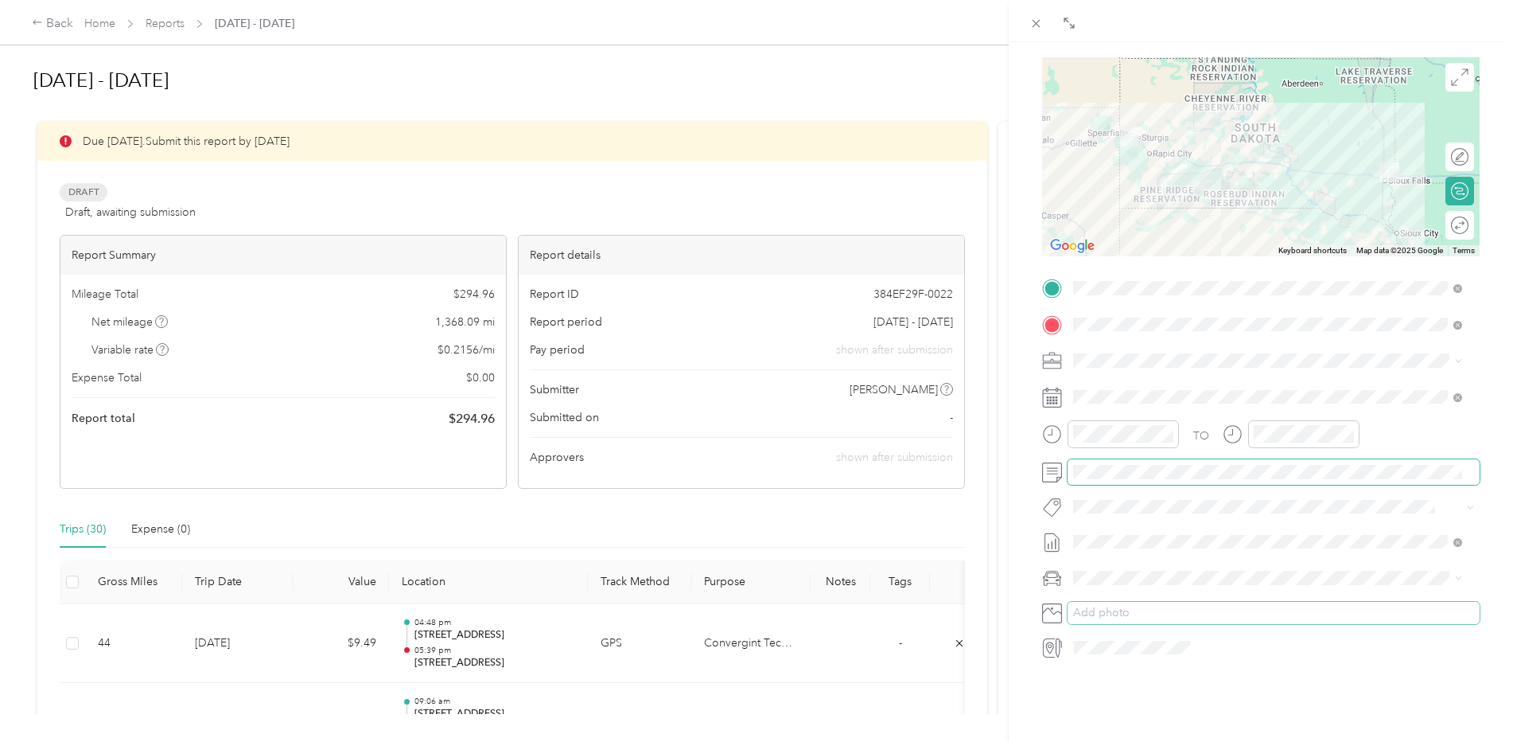
scroll to position [0, 0]
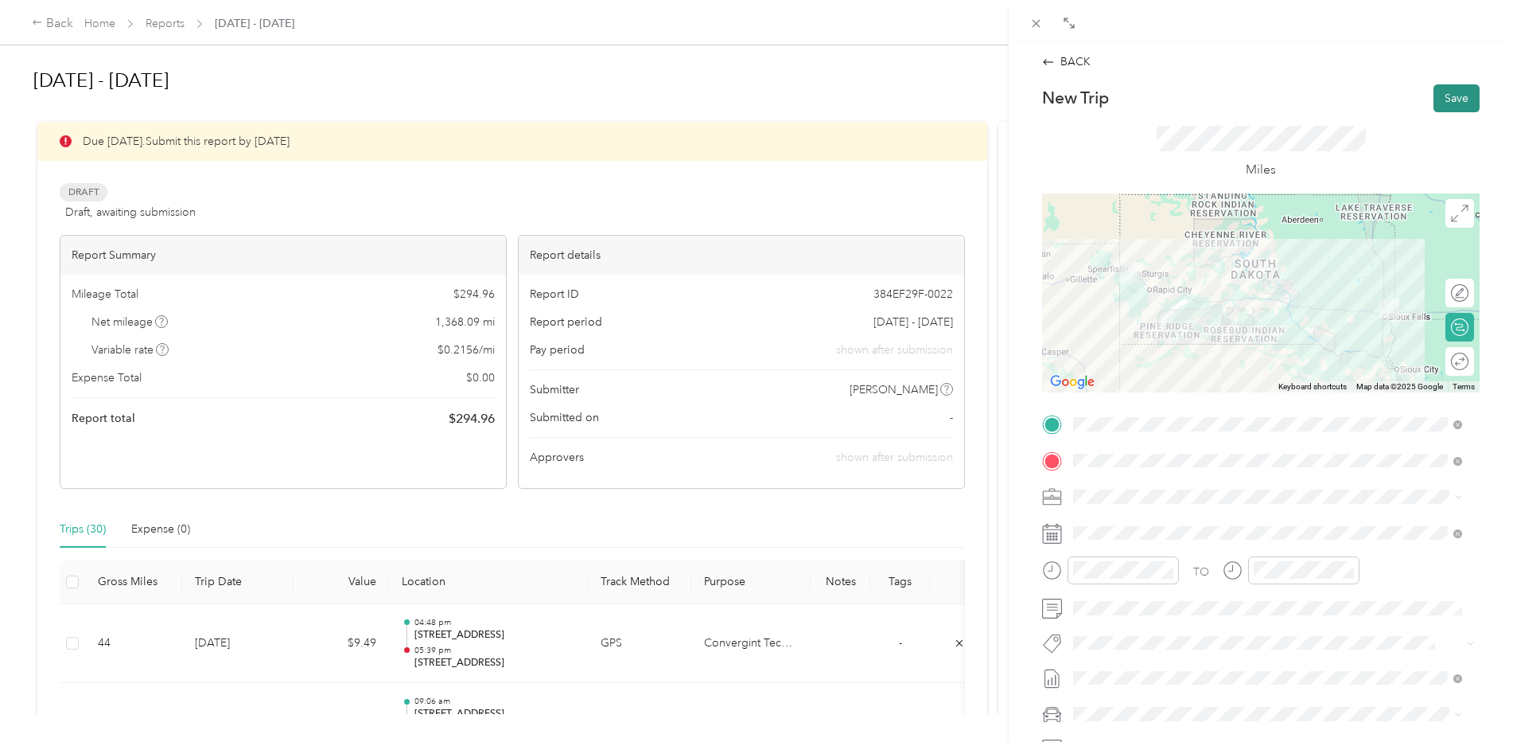
click at [1440, 99] on button "Save" at bounding box center [1457, 98] width 46 height 28
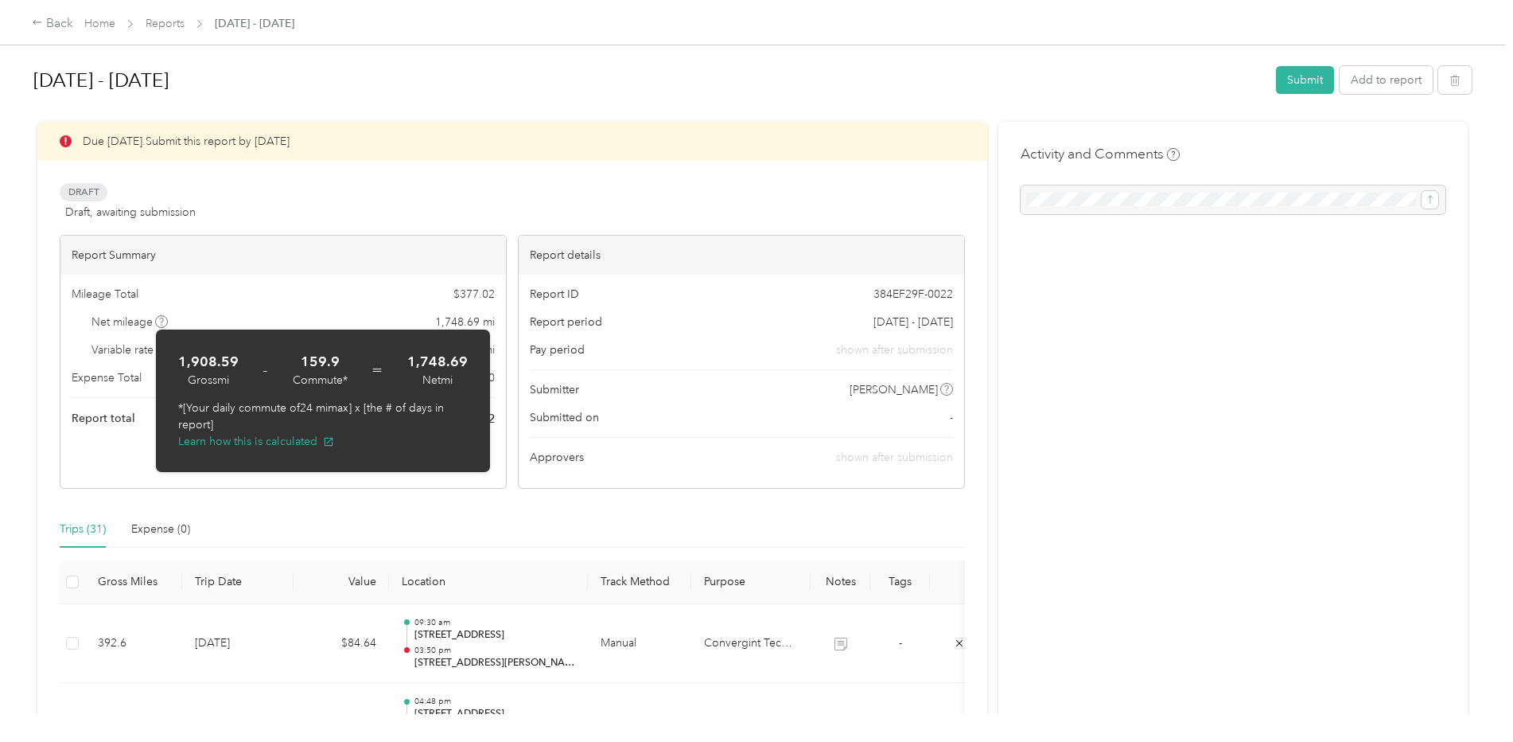
click at [476, 199] on div "Draft Draft, awaiting submission View activity & comments" at bounding box center [512, 202] width 905 height 38
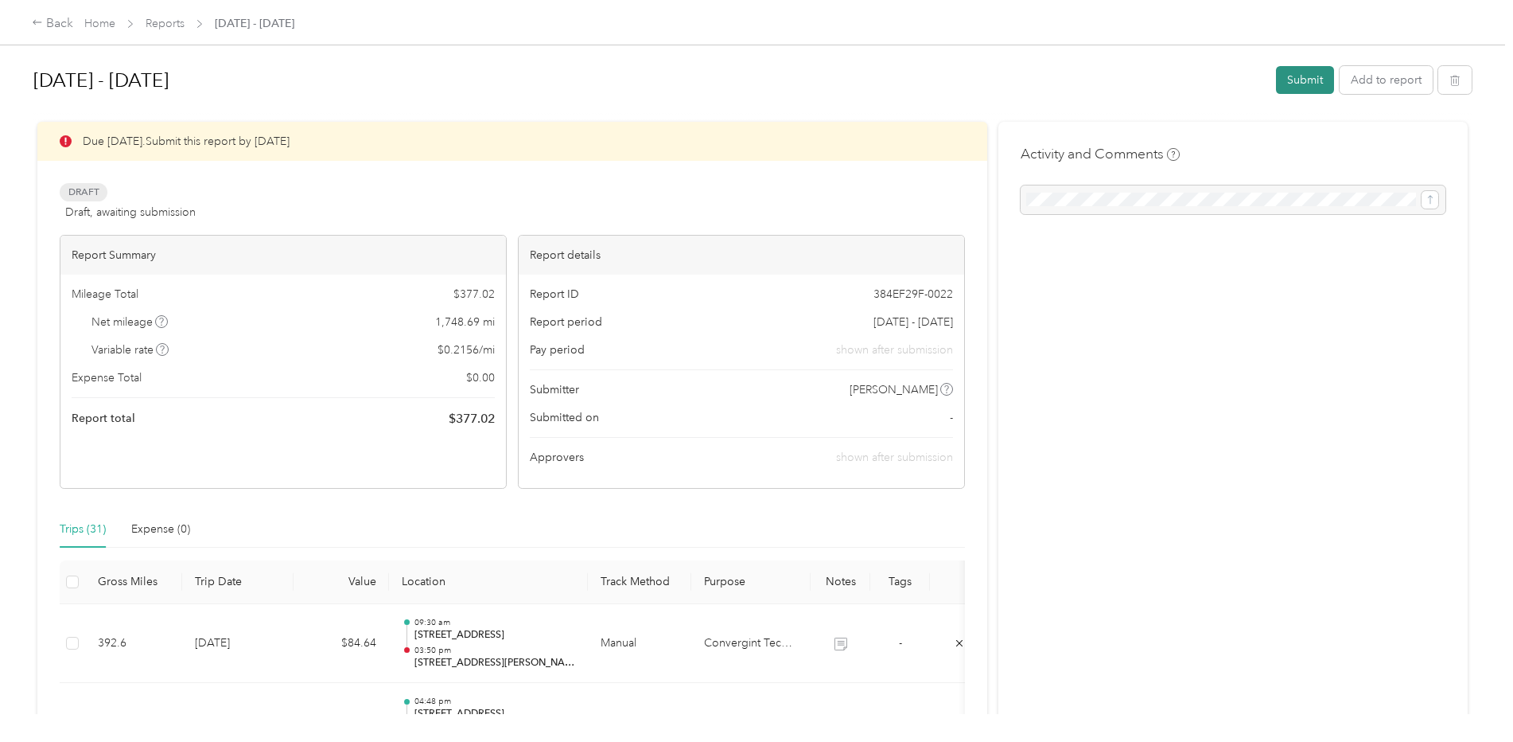
click at [1297, 76] on button "Submit" at bounding box center [1305, 80] width 58 height 28
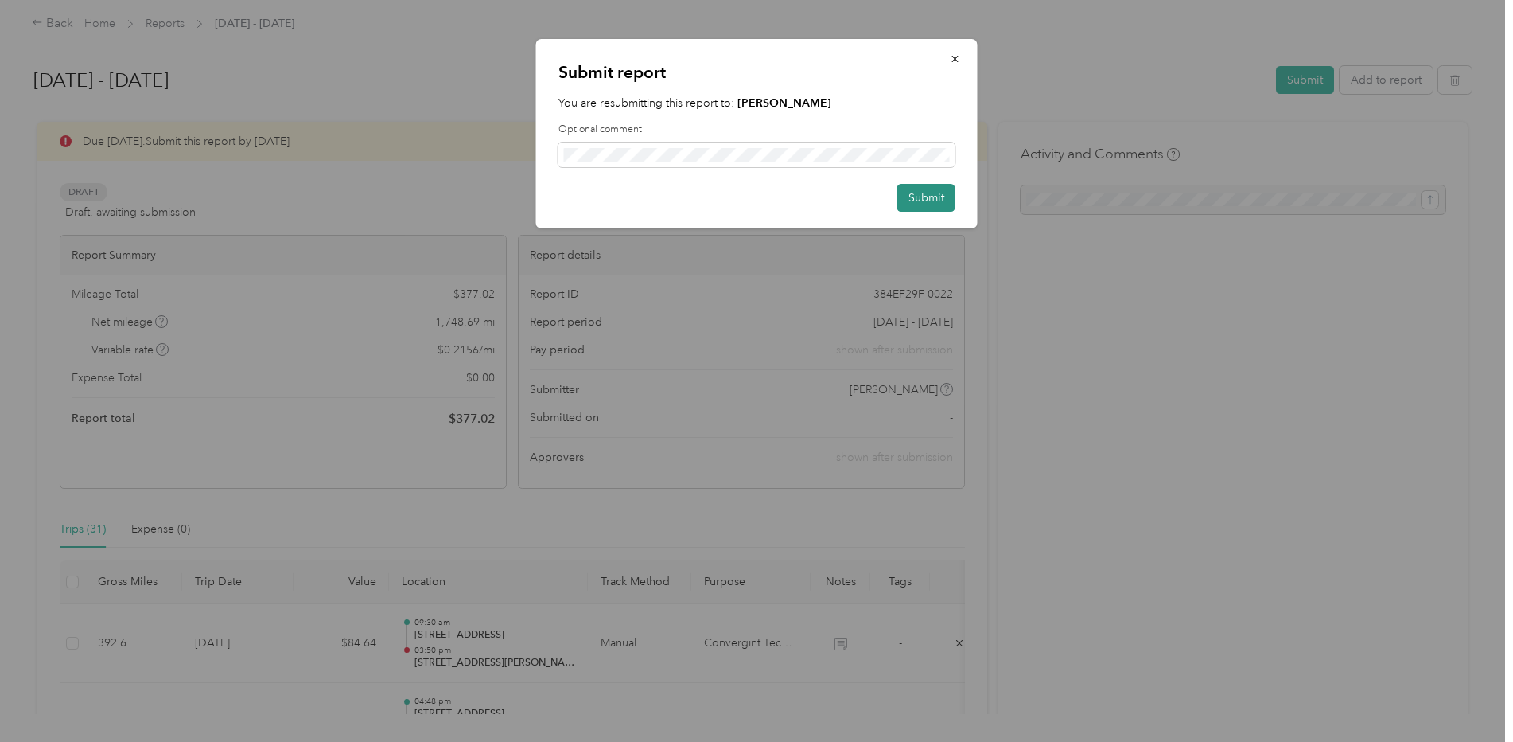
click at [929, 194] on button "Submit" at bounding box center [927, 198] width 58 height 28
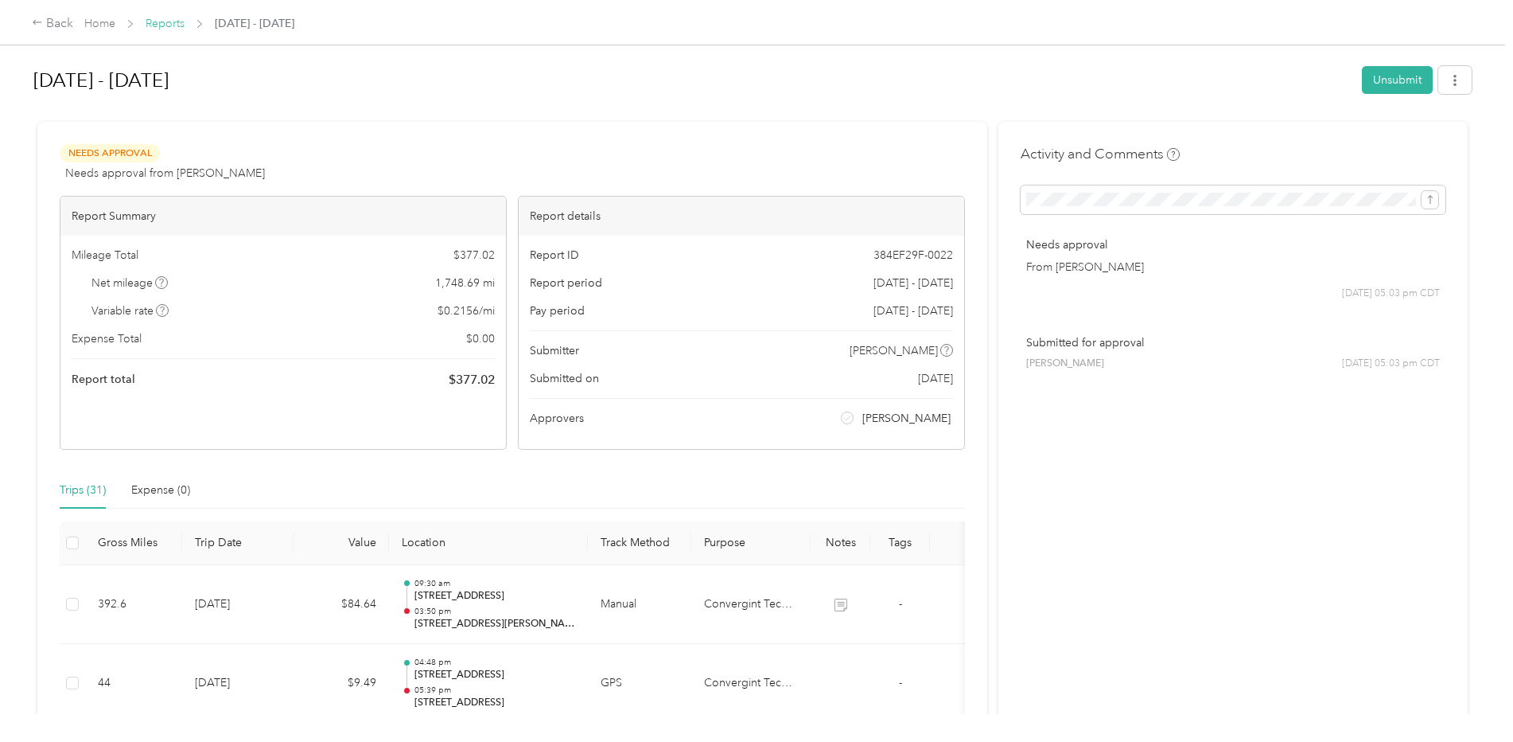
click at [163, 24] on link "Reports" at bounding box center [165, 24] width 39 height 14
